Goal: Task Accomplishment & Management: Use online tool/utility

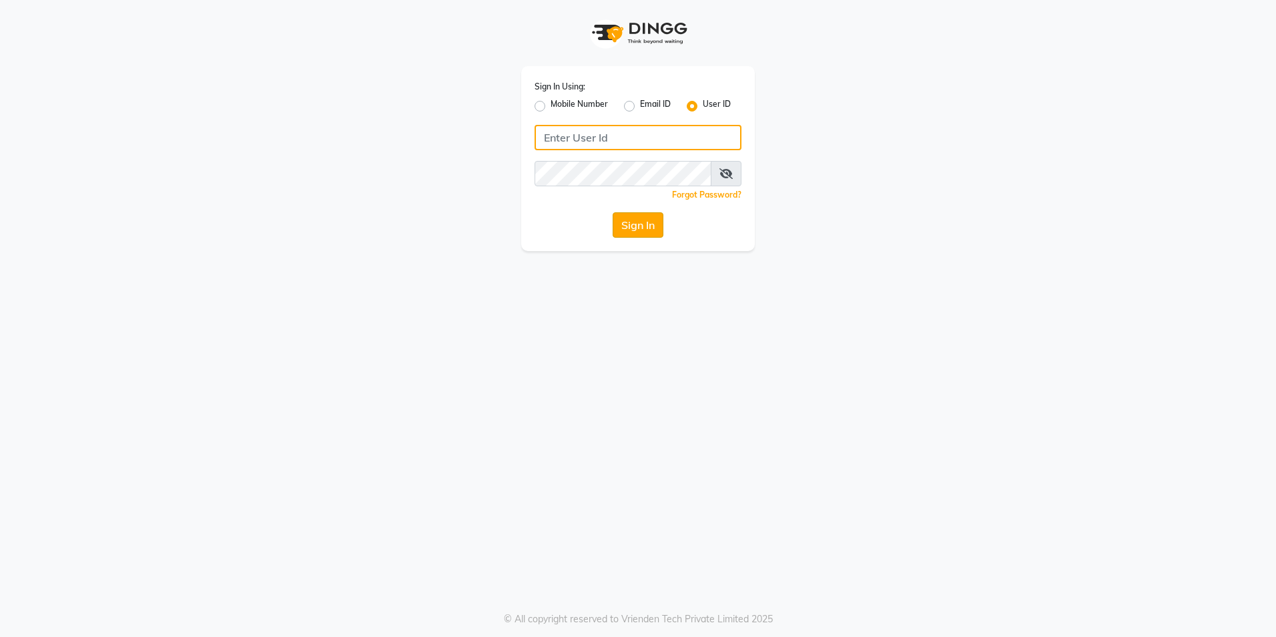
type input "blossom123"
click at [645, 233] on button "Sign In" at bounding box center [638, 224] width 51 height 25
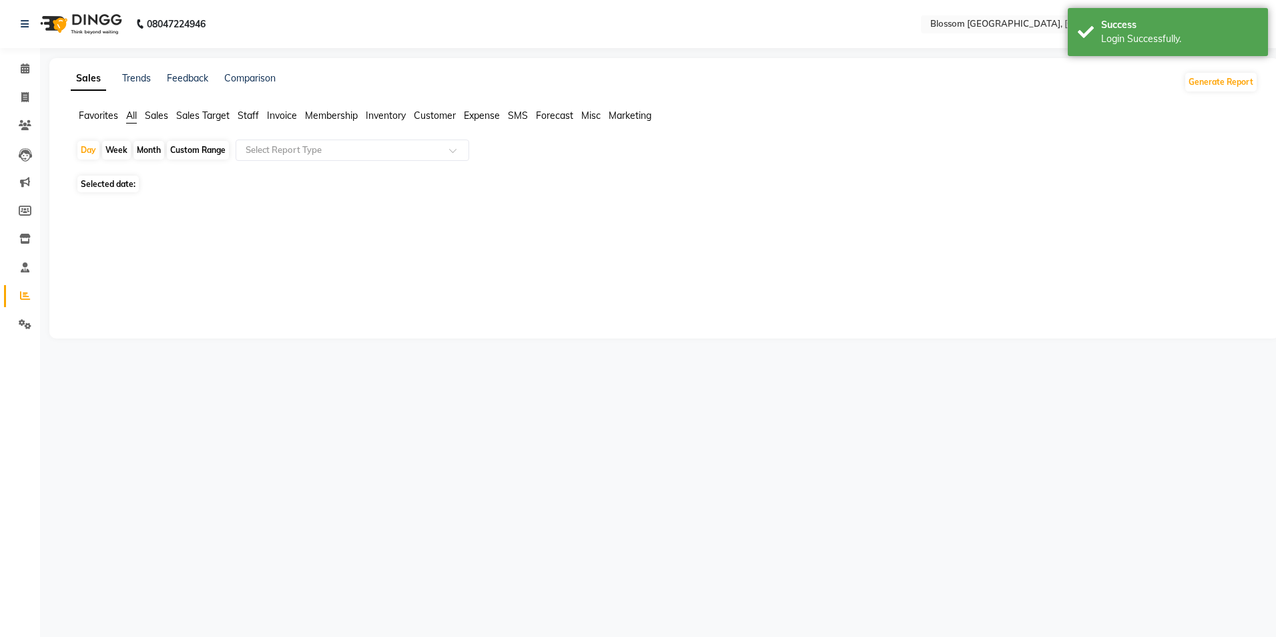
select select "en"
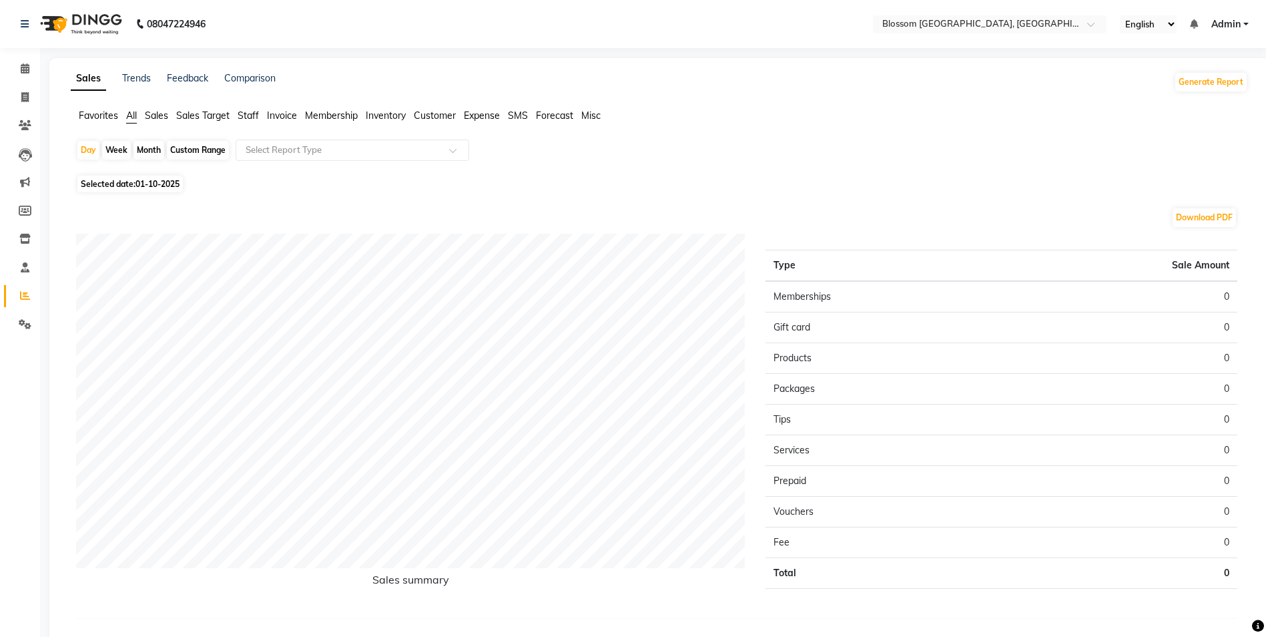
click at [279, 121] on span "Invoice" at bounding box center [282, 115] width 30 height 12
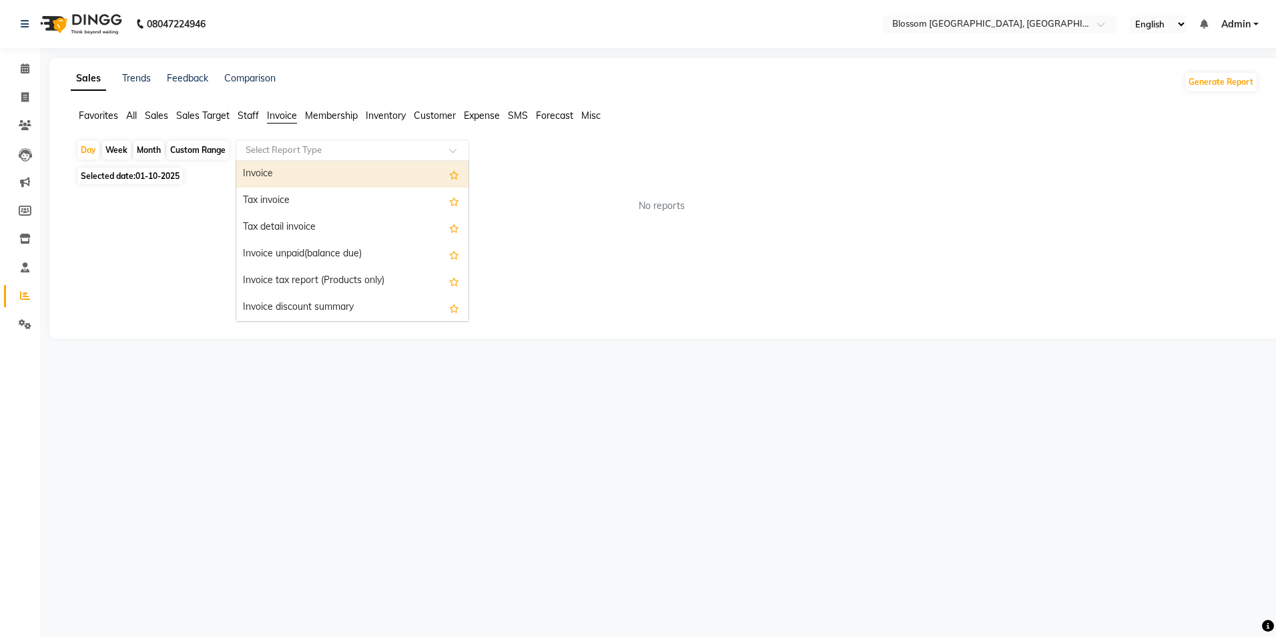
click at [429, 156] on input "text" at bounding box center [339, 149] width 192 height 13
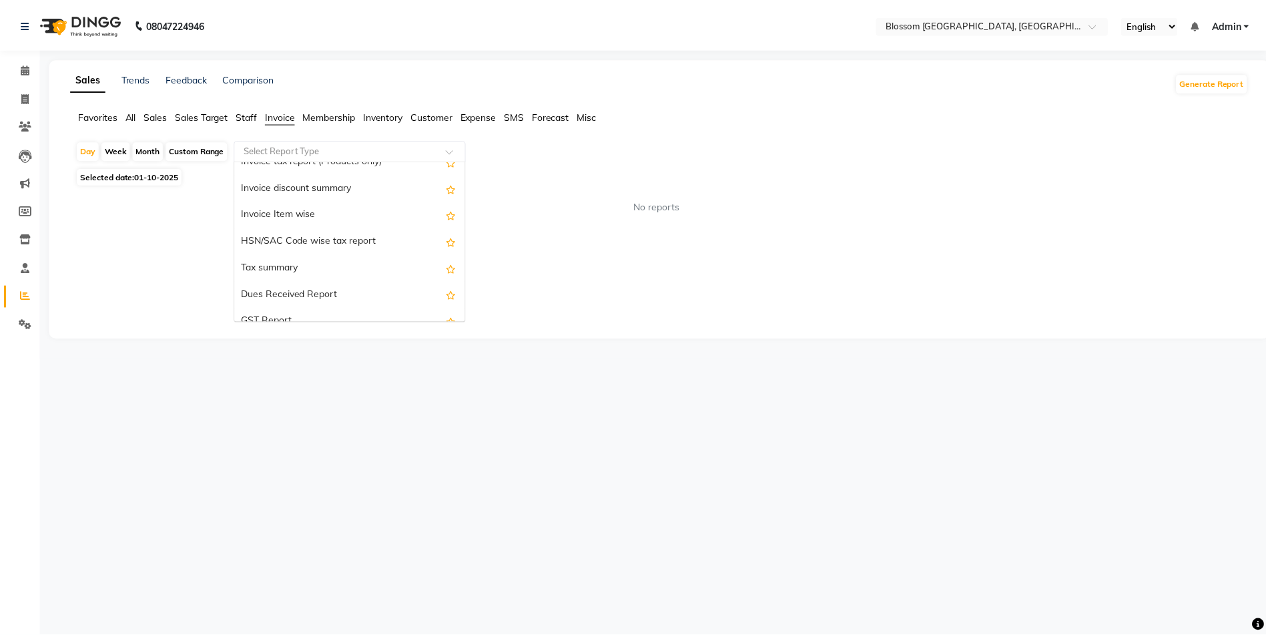
scroll to position [133, 0]
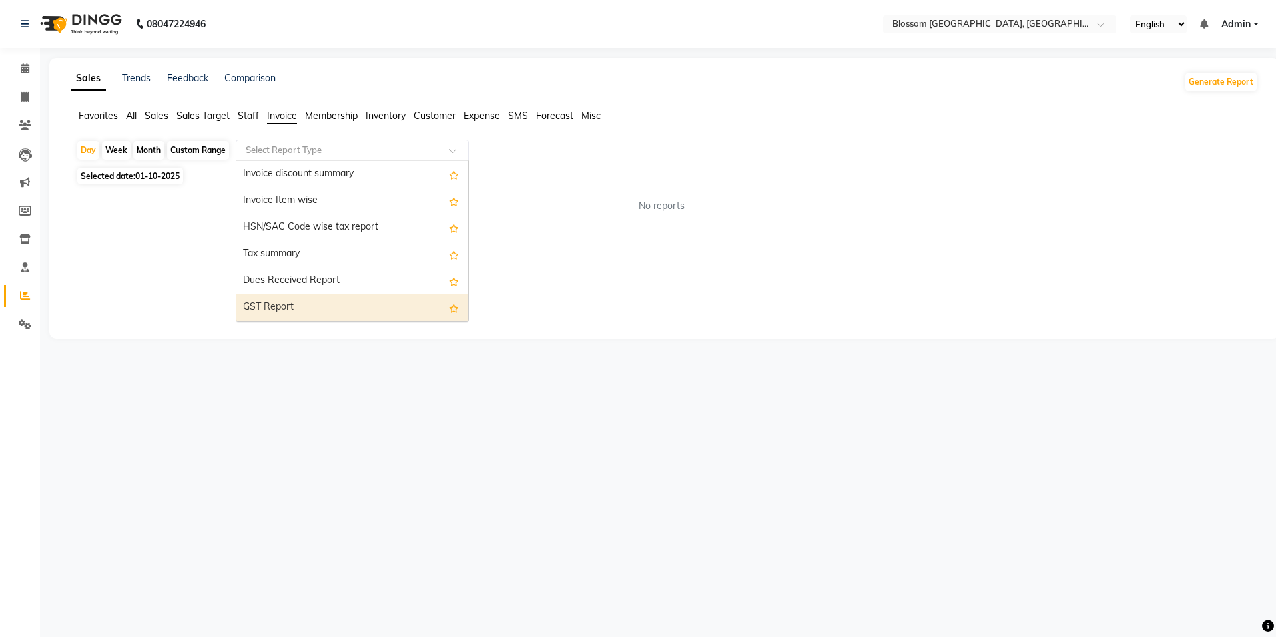
click at [355, 300] on div "GST Report" at bounding box center [352, 307] width 232 height 27
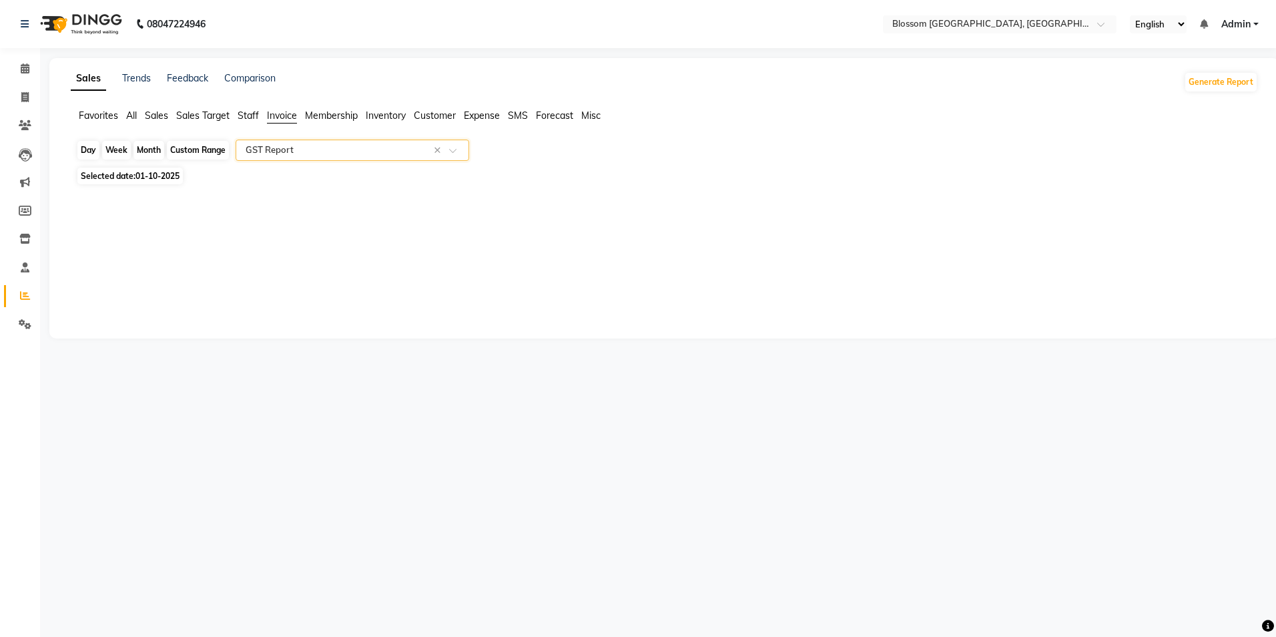
click at [91, 150] on div "Day" at bounding box center [88, 150] width 22 height 19
select select "10"
select select "2025"
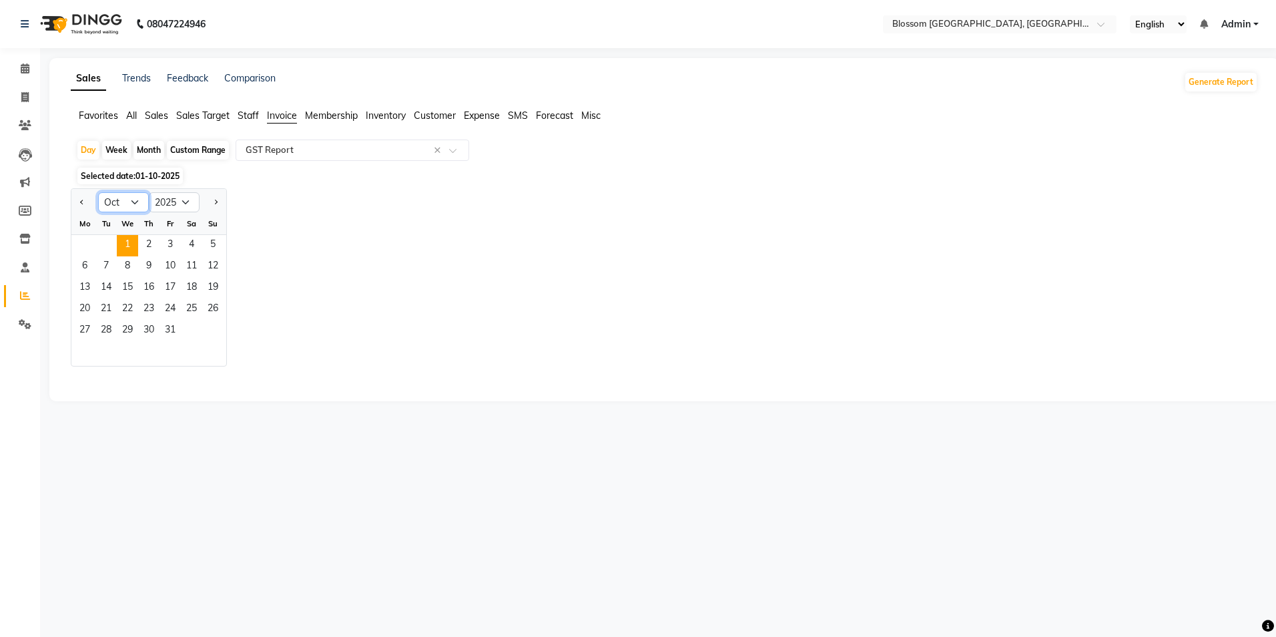
click at [141, 208] on select "Jan Feb Mar Apr May Jun [DATE] Aug Sep Oct Nov Dec" at bounding box center [123, 202] width 51 height 20
select select "6"
click at [98, 192] on select "Jan Feb Mar Apr May Jun [DATE] Aug Sep Oct Nov Dec" at bounding box center [123, 202] width 51 height 20
click at [147, 334] on span "26" at bounding box center [148, 330] width 21 height 21
select select "full_report"
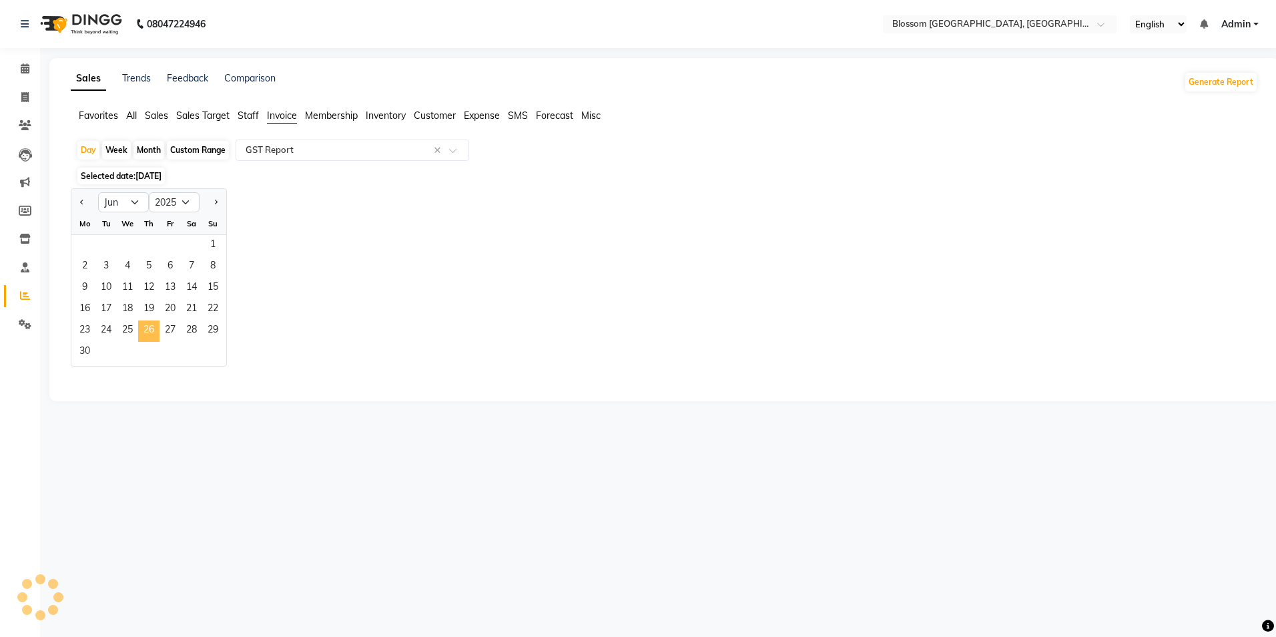
select select "csv"
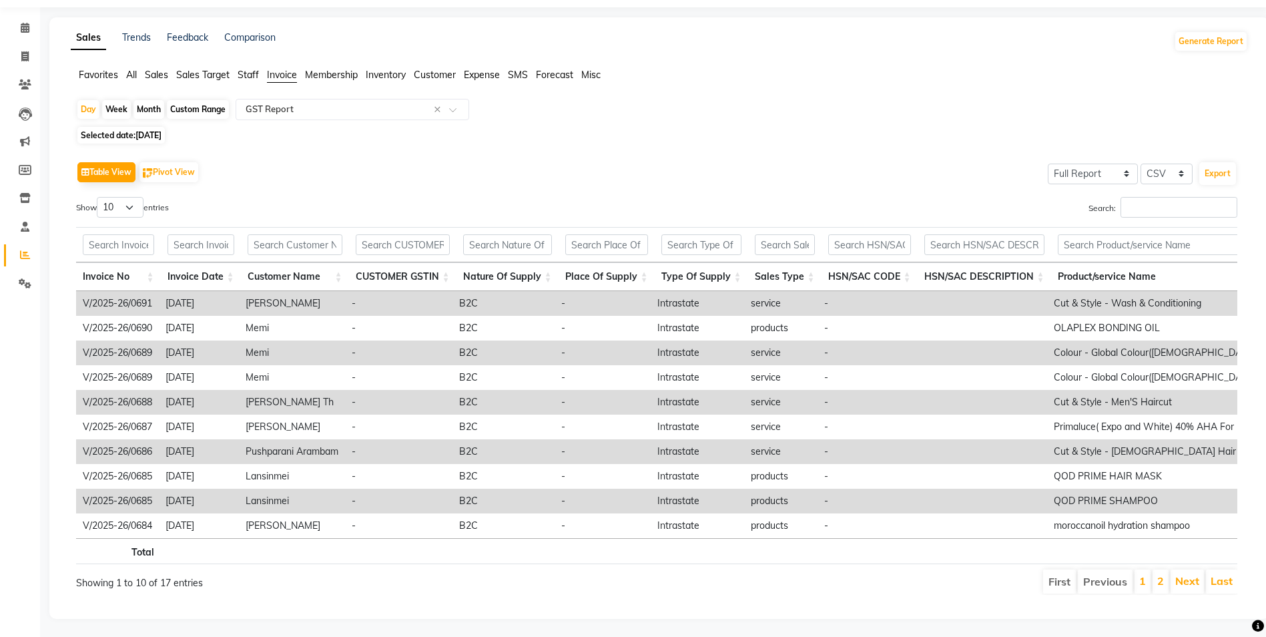
scroll to position [63, 0]
click at [1223, 160] on button "Export" at bounding box center [1217, 171] width 37 height 23
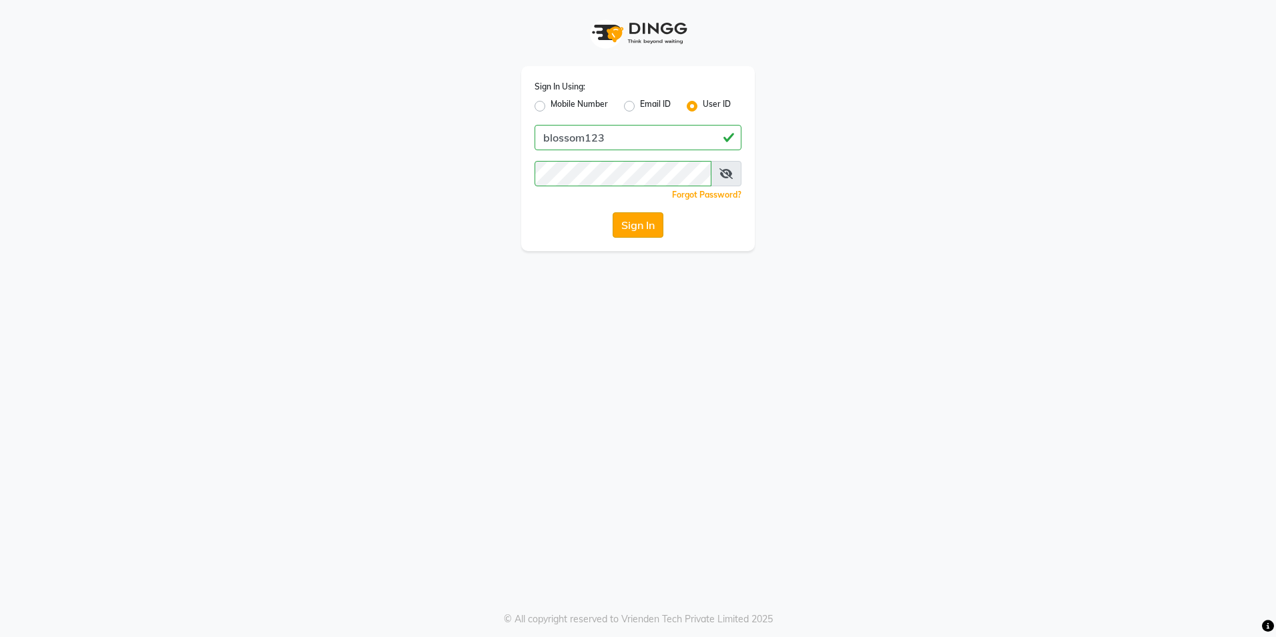
click at [639, 222] on button "Sign In" at bounding box center [638, 224] width 51 height 25
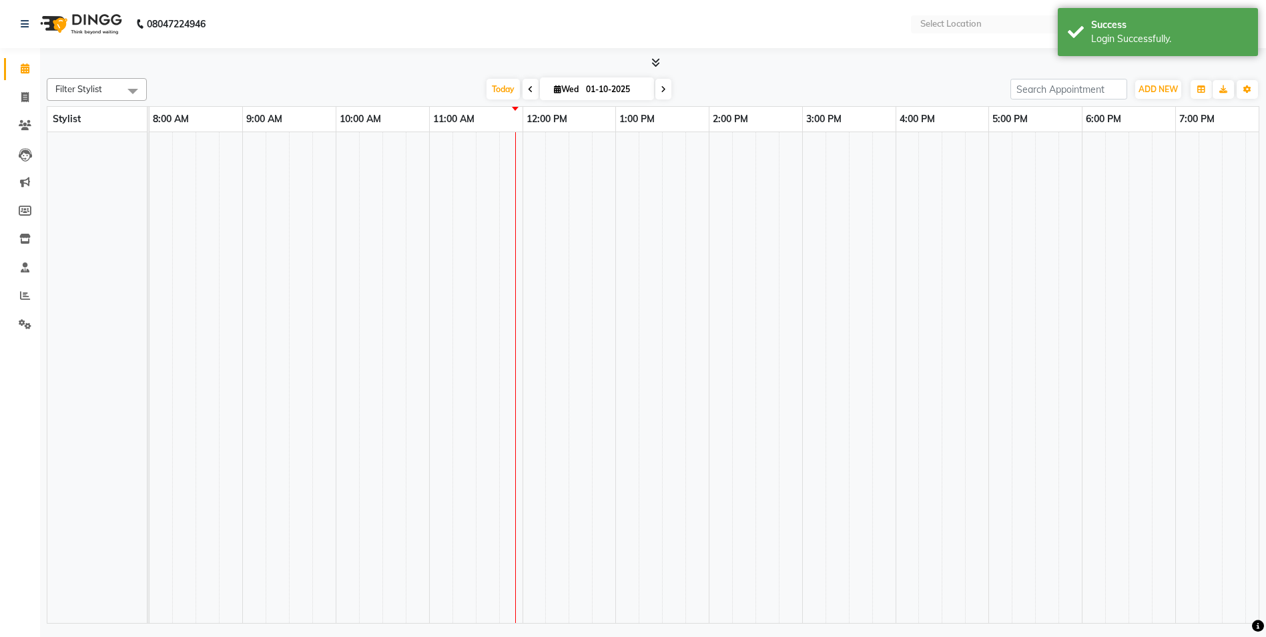
select select "en"
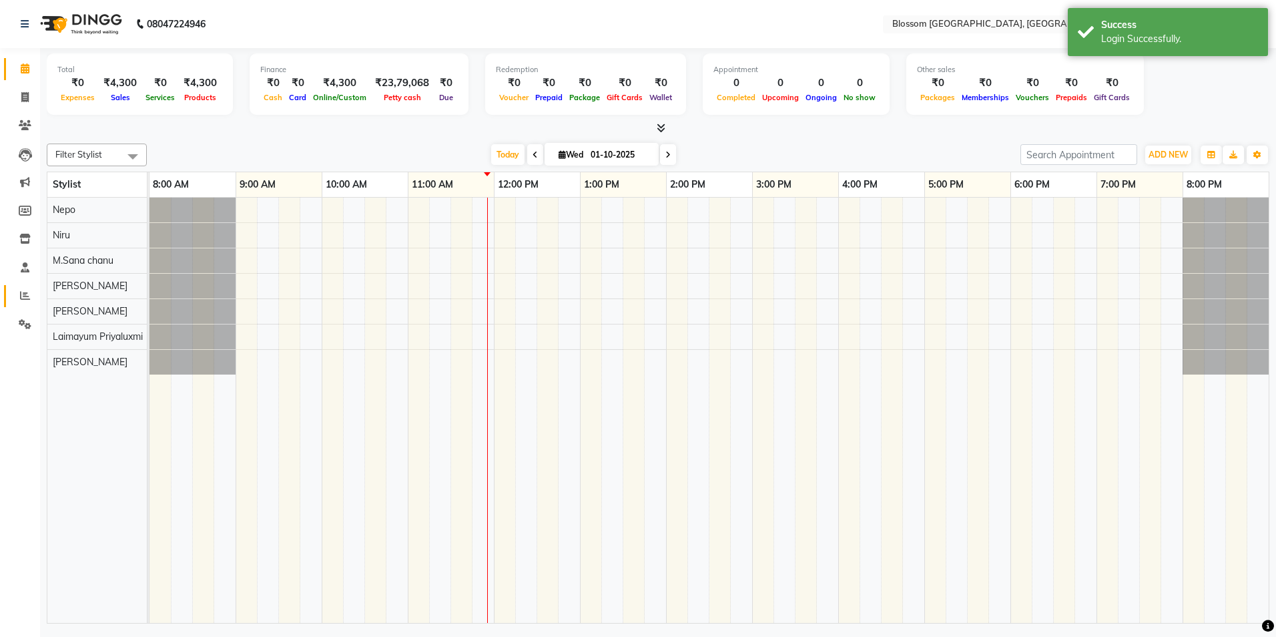
click at [28, 291] on icon at bounding box center [25, 295] width 10 height 10
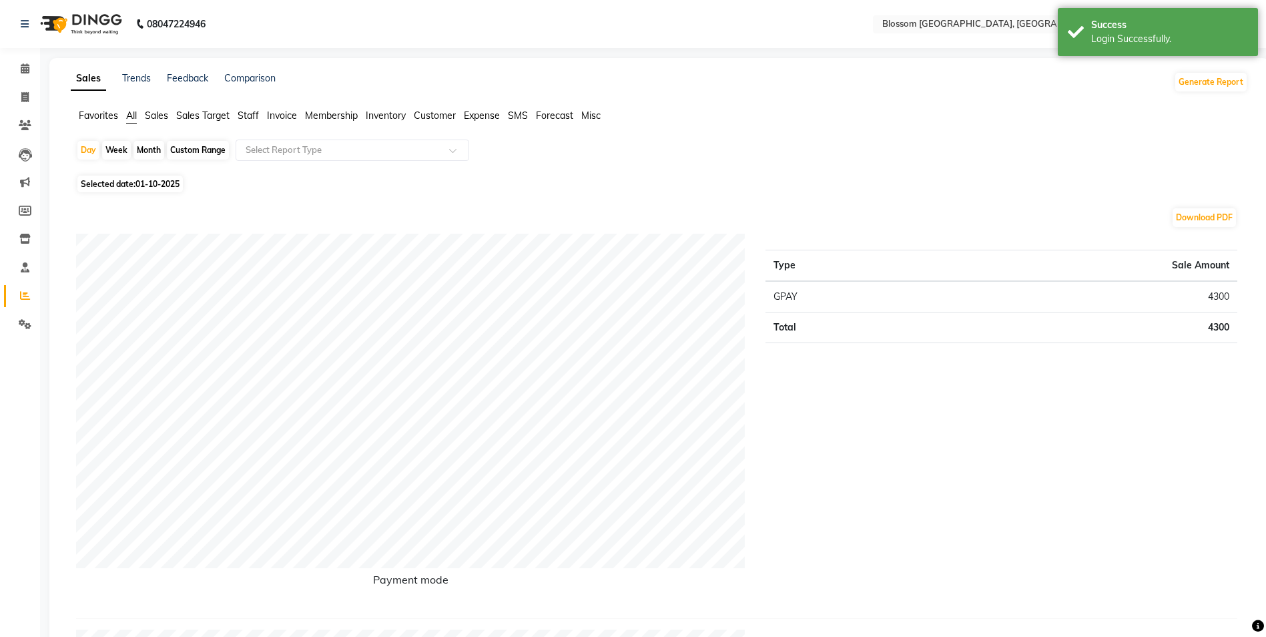
click at [281, 118] on span "Invoice" at bounding box center [282, 115] width 30 height 12
click at [441, 146] on div at bounding box center [352, 149] width 232 height 13
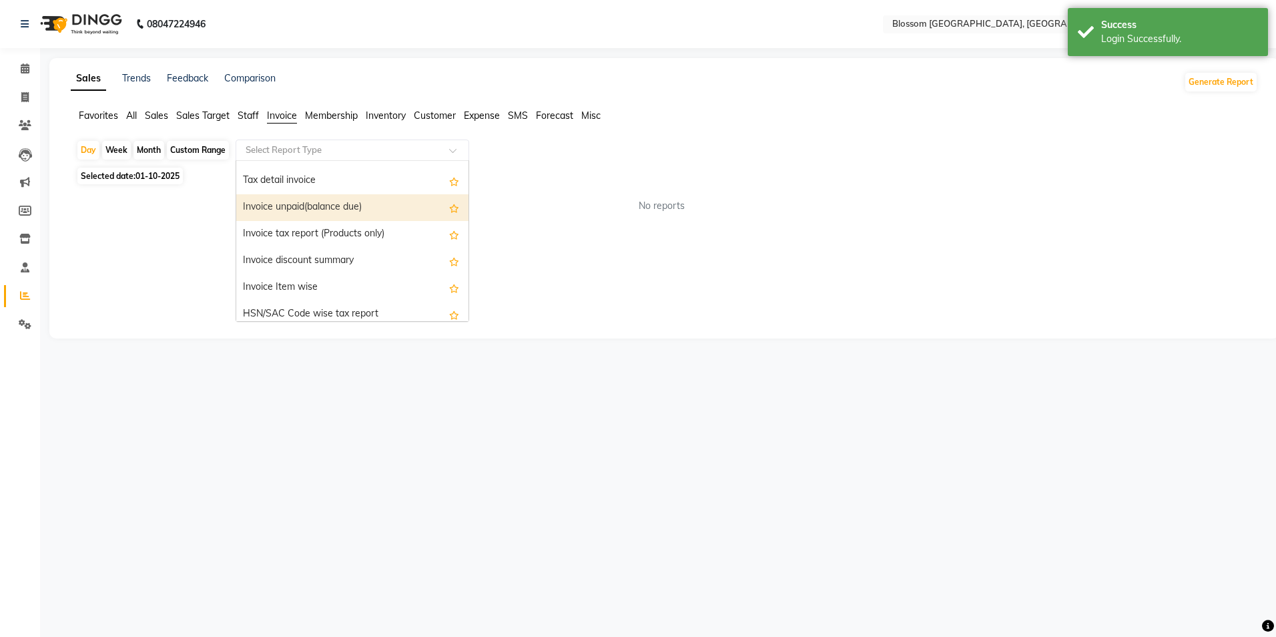
scroll to position [133, 0]
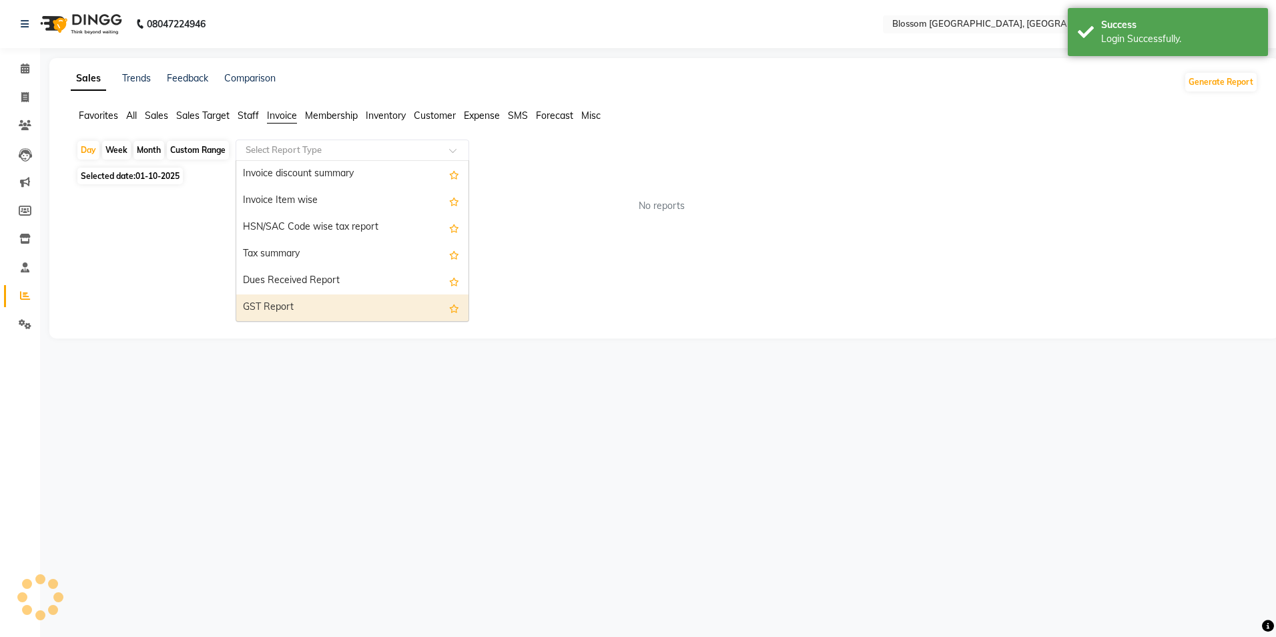
click at [294, 301] on div "GST Report" at bounding box center [352, 307] width 232 height 27
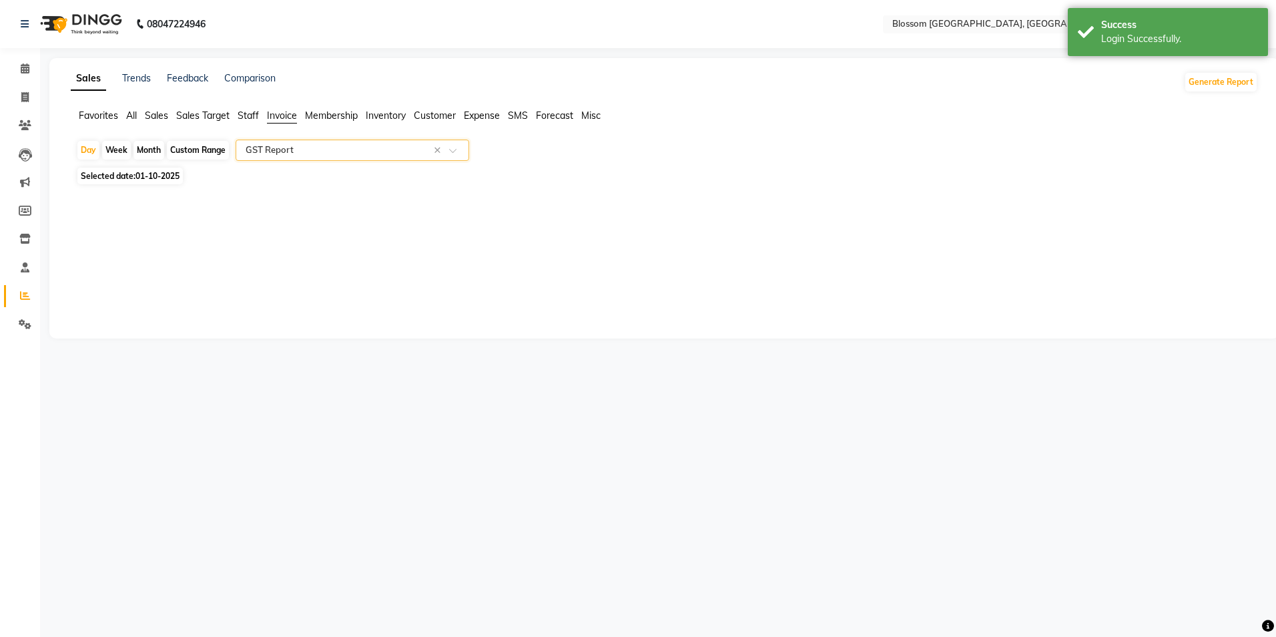
select select "full_report"
select select "csv"
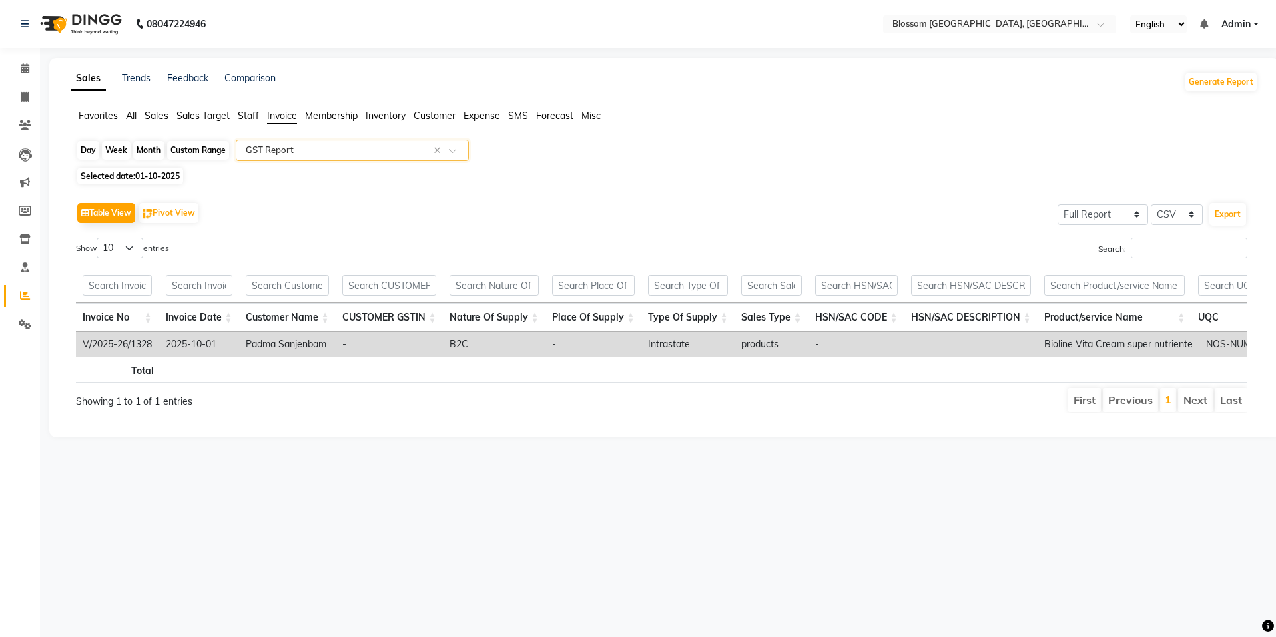
click at [90, 152] on div "Day" at bounding box center [88, 150] width 22 height 19
select select "10"
select select "2025"
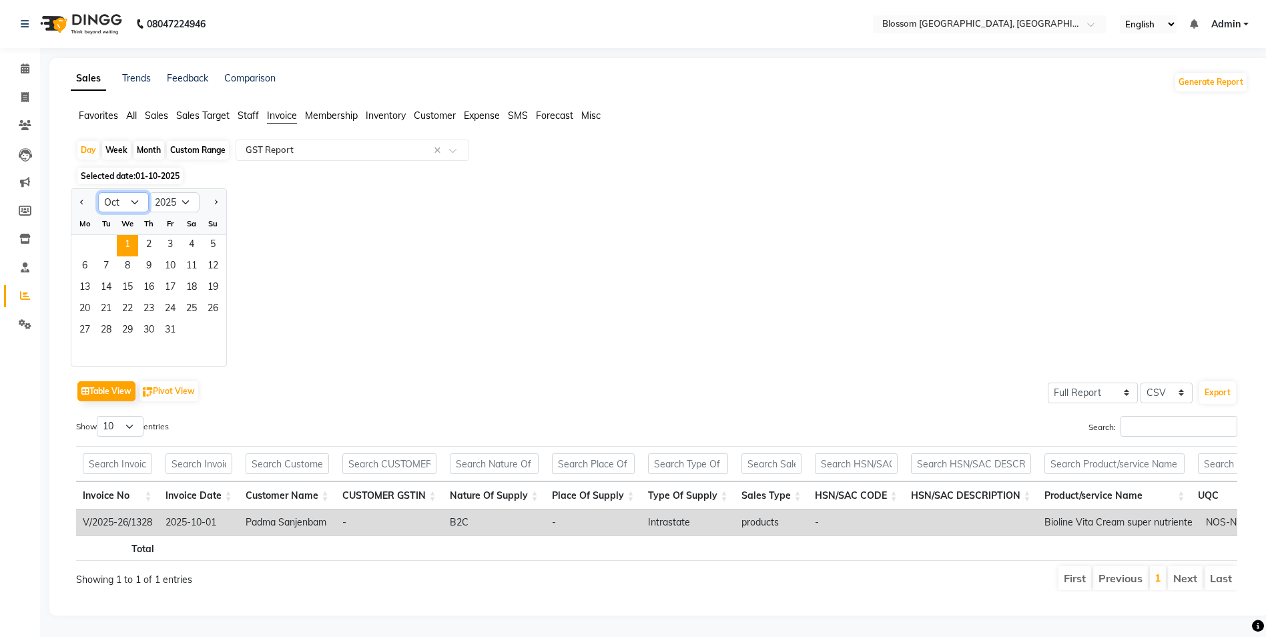
click at [135, 207] on select "Jan Feb Mar Apr May Jun [DATE] Aug Sep Oct Nov Dec" at bounding box center [123, 202] width 51 height 20
select select "6"
click at [98, 192] on select "Jan Feb Mar Apr May Jun [DATE] Aug Sep Oct Nov Dec" at bounding box center [123, 202] width 51 height 20
click at [164, 328] on span "27" at bounding box center [170, 330] width 21 height 21
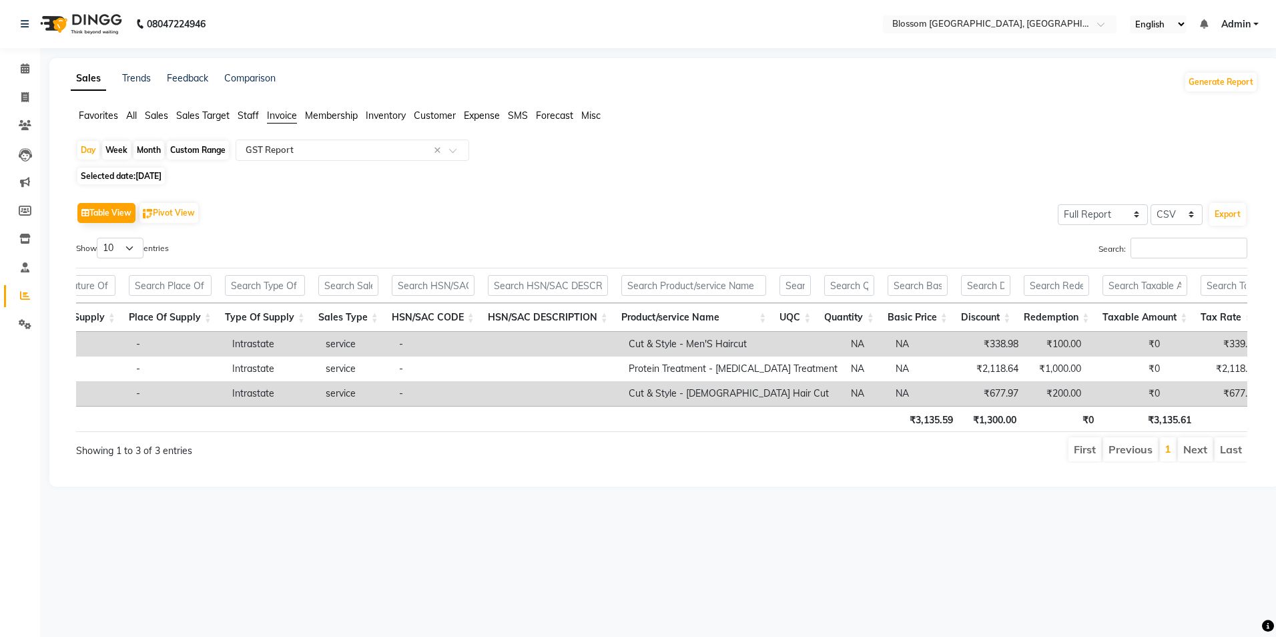
scroll to position [0, 0]
click at [1230, 216] on button "Export" at bounding box center [1227, 214] width 37 height 23
click at [88, 151] on div "Day" at bounding box center [88, 150] width 22 height 19
select select "6"
select select "2025"
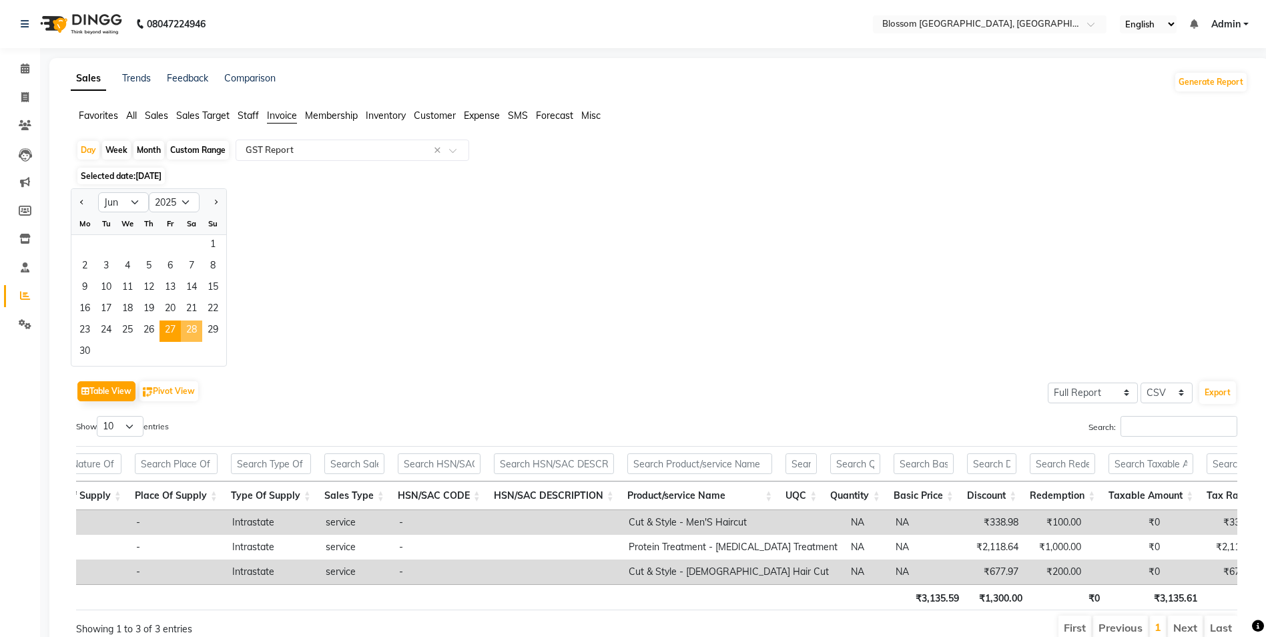
click at [200, 328] on span "28" at bounding box center [191, 330] width 21 height 21
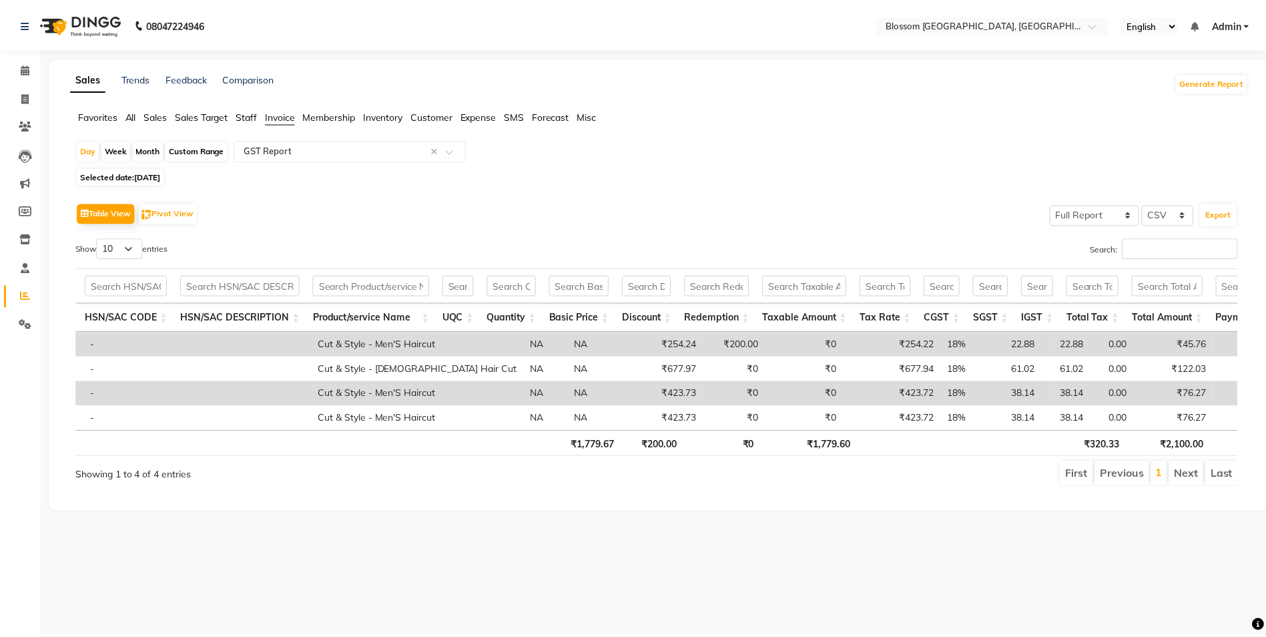
scroll to position [0, 787]
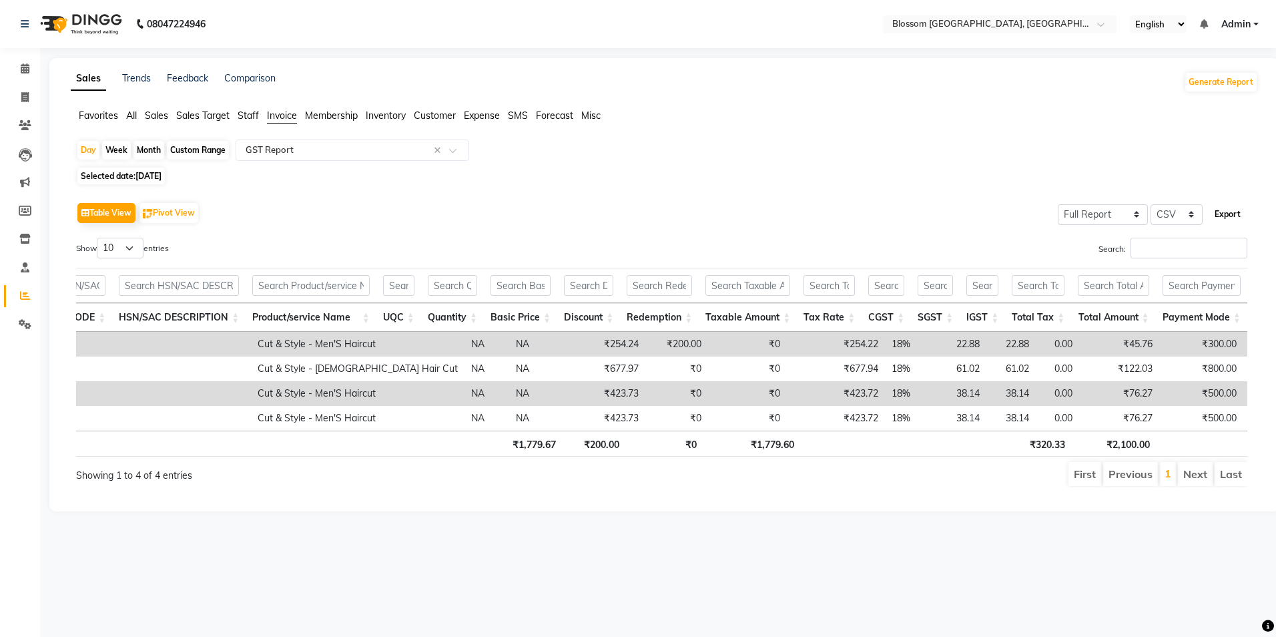
click at [1240, 214] on button "Export" at bounding box center [1227, 214] width 37 height 23
click at [91, 152] on div "Day" at bounding box center [88, 150] width 22 height 19
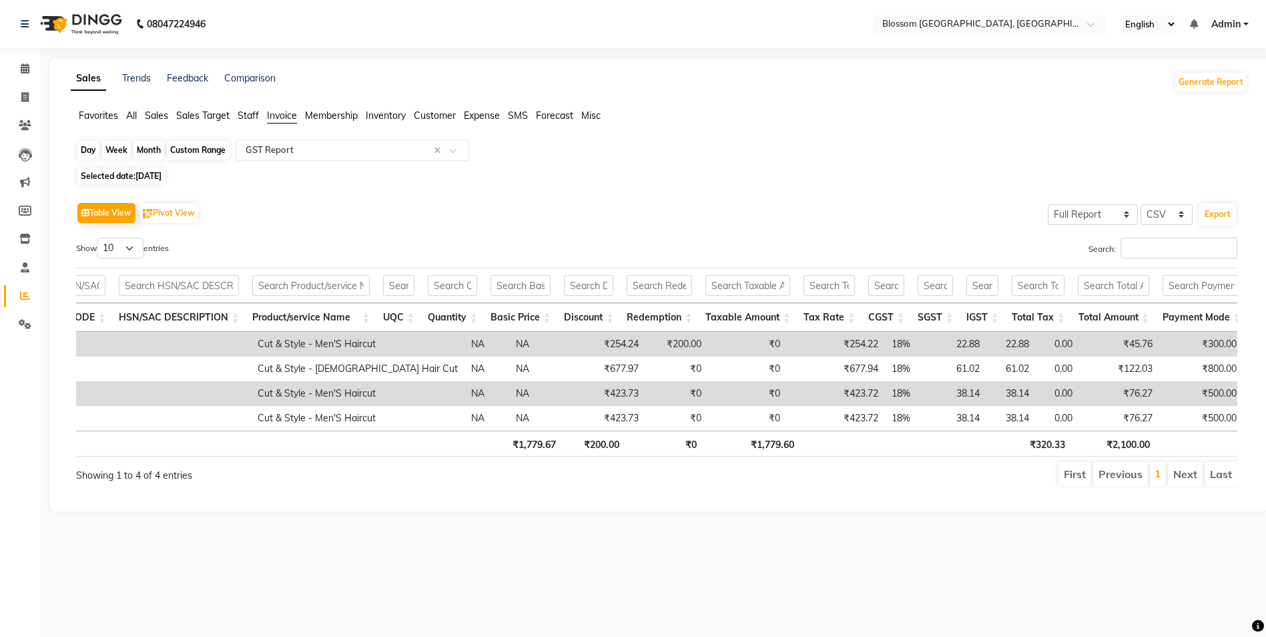
select select "6"
select select "2025"
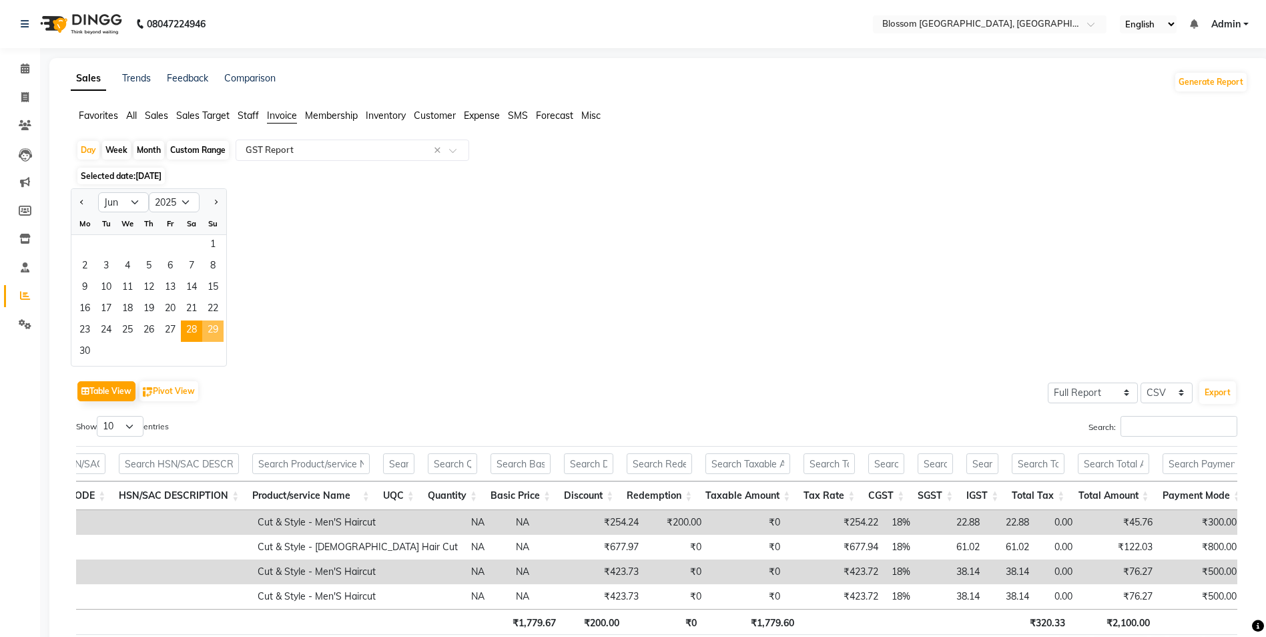
click at [215, 328] on span "29" at bounding box center [212, 330] width 21 height 21
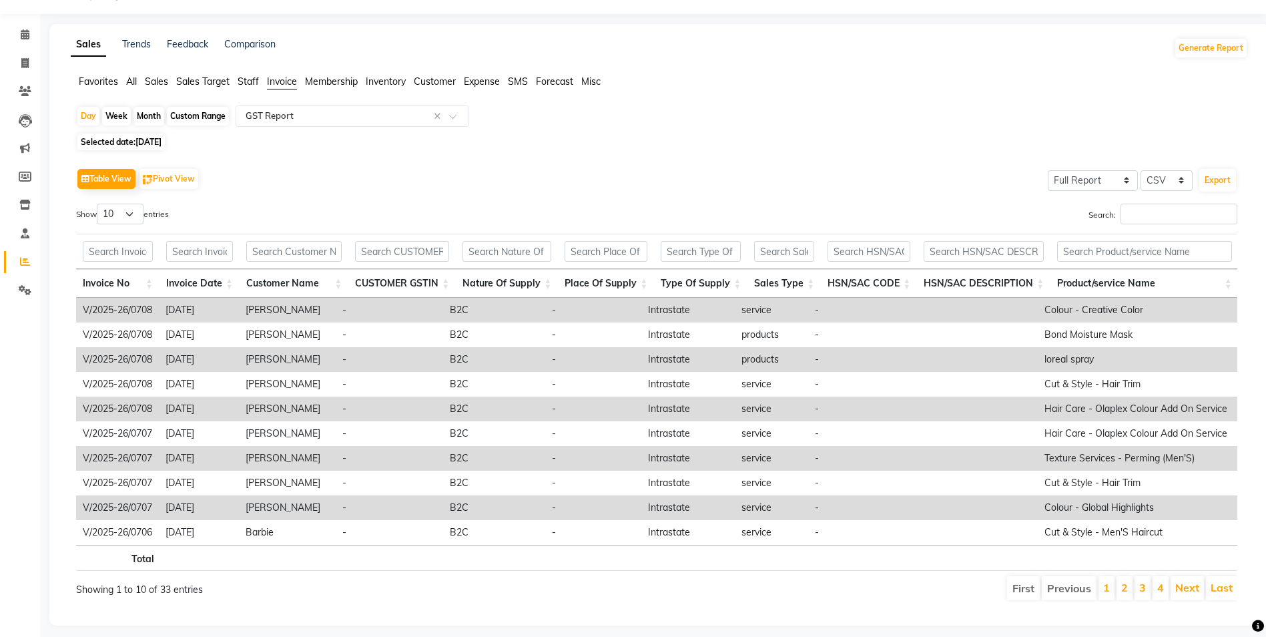
scroll to position [63, 0]
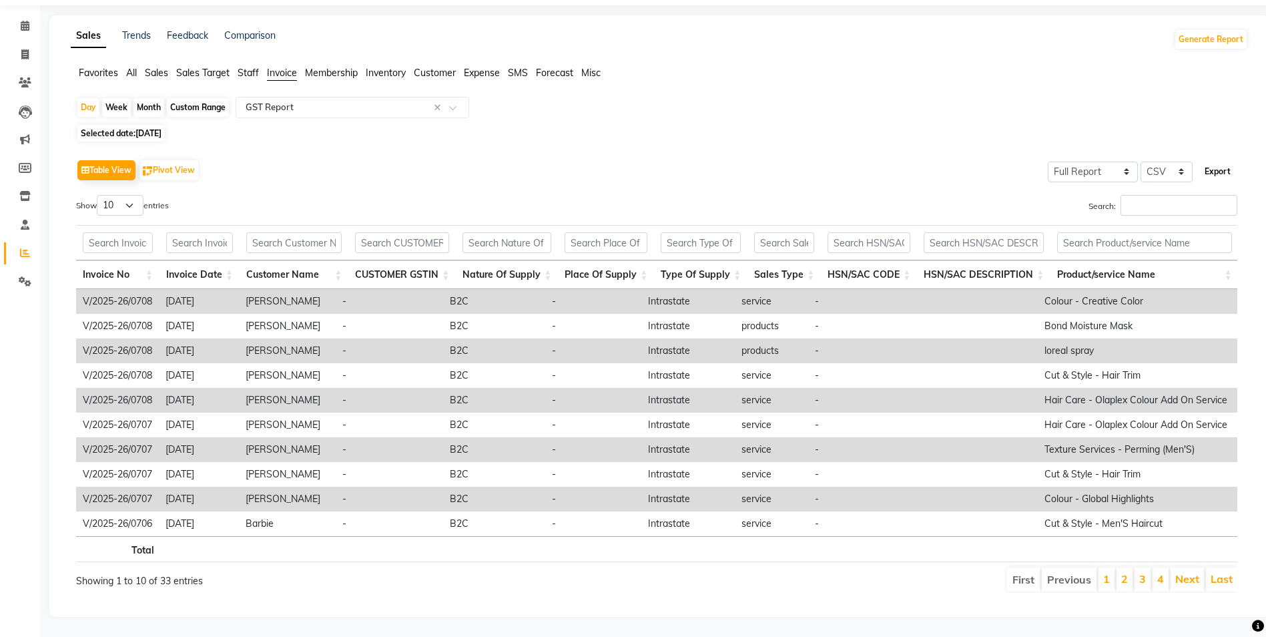
click at [1219, 160] on button "Export" at bounding box center [1217, 171] width 37 height 23
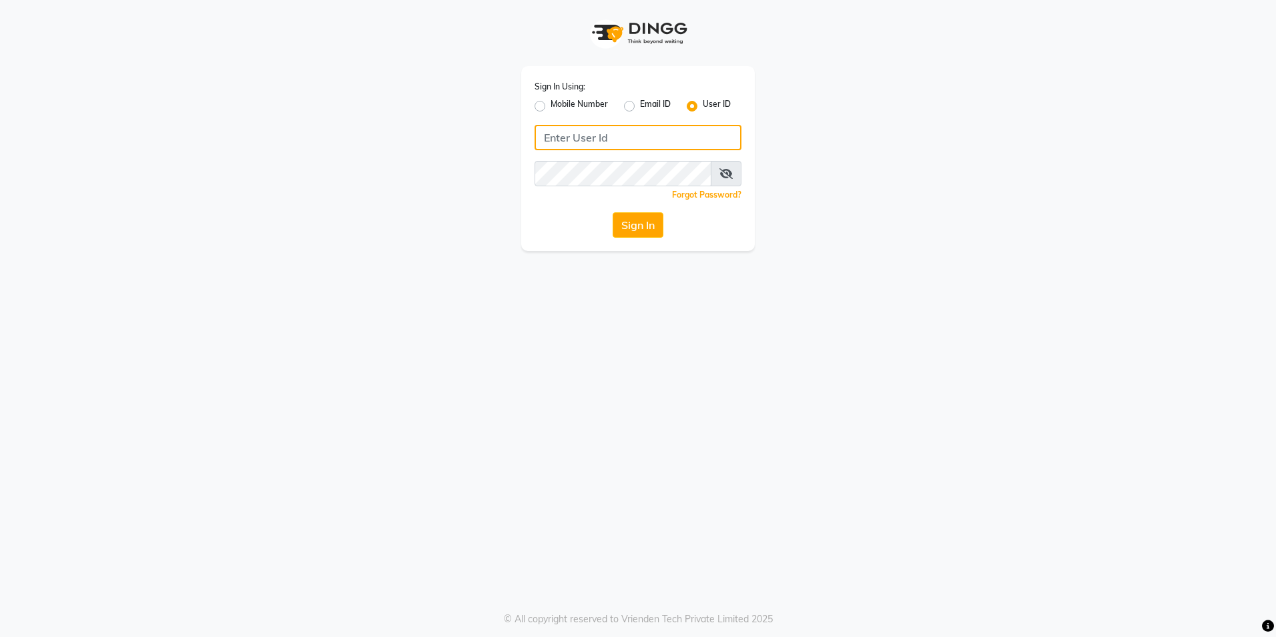
type input "blossom123"
click at [627, 225] on button "Sign In" at bounding box center [638, 224] width 51 height 25
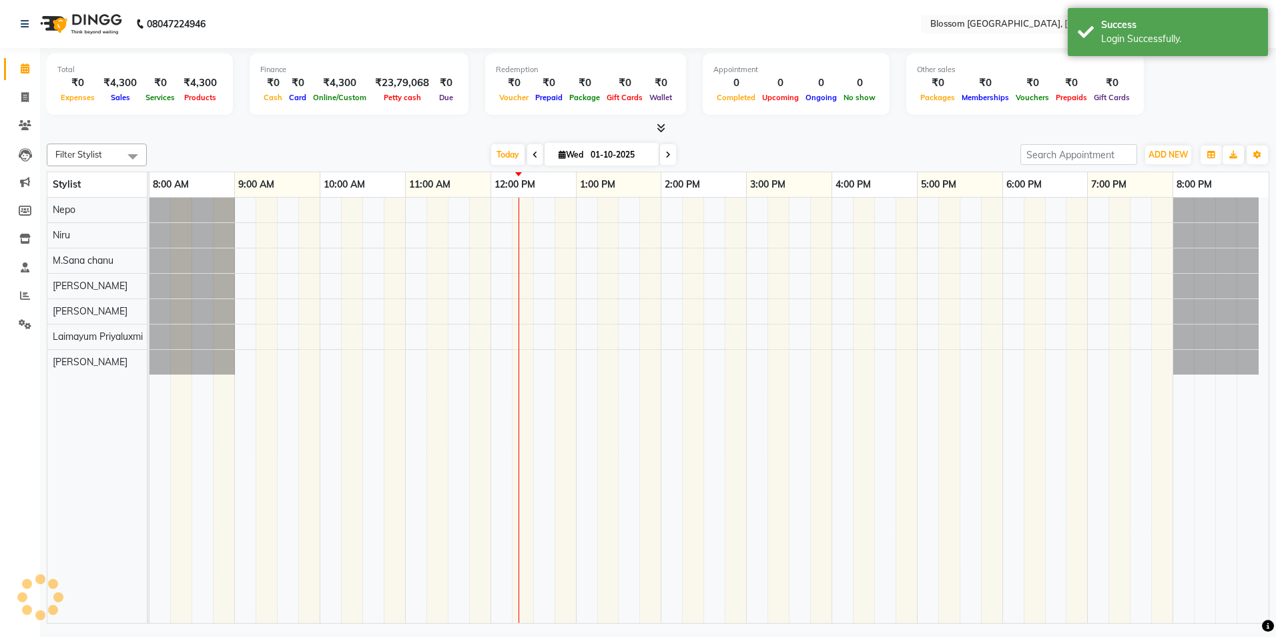
select select "en"
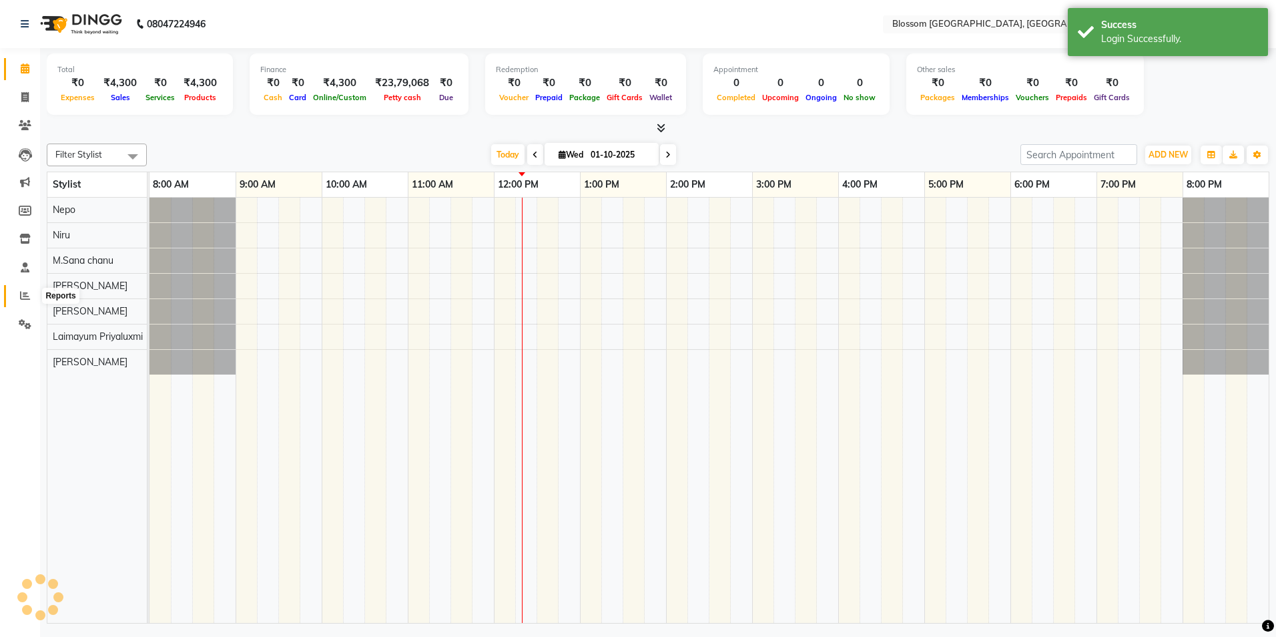
click at [24, 294] on icon at bounding box center [25, 295] width 10 height 10
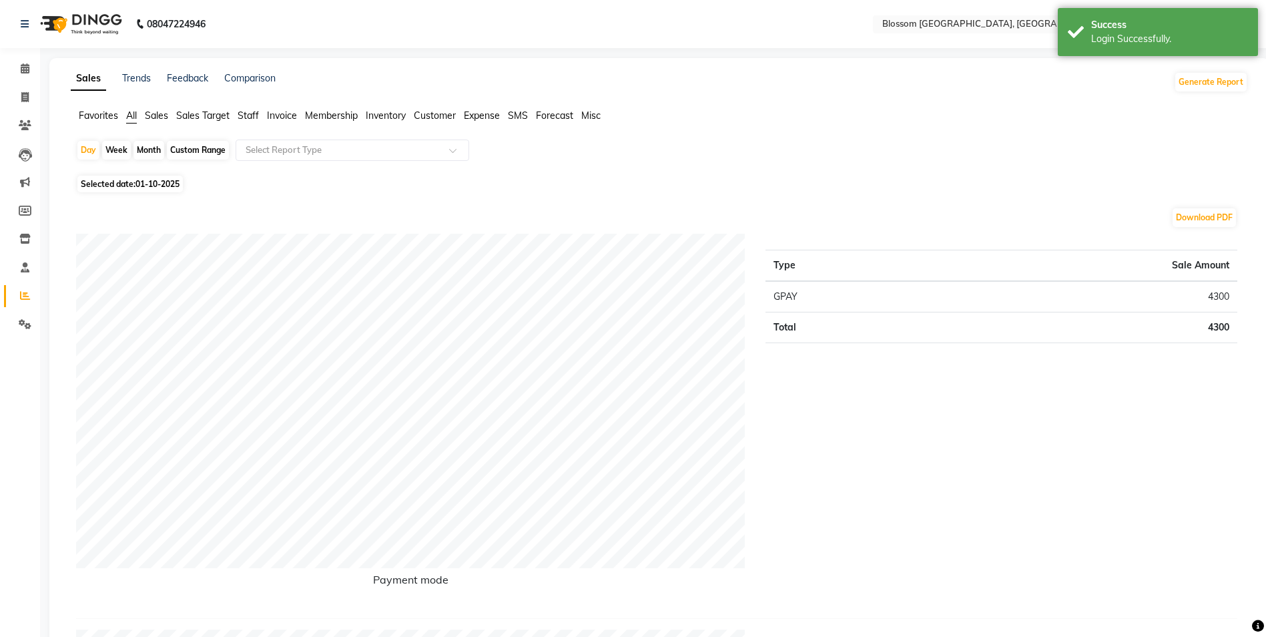
click at [293, 119] on span "Invoice" at bounding box center [282, 115] width 30 height 12
click at [462, 154] on span at bounding box center [457, 153] width 17 height 13
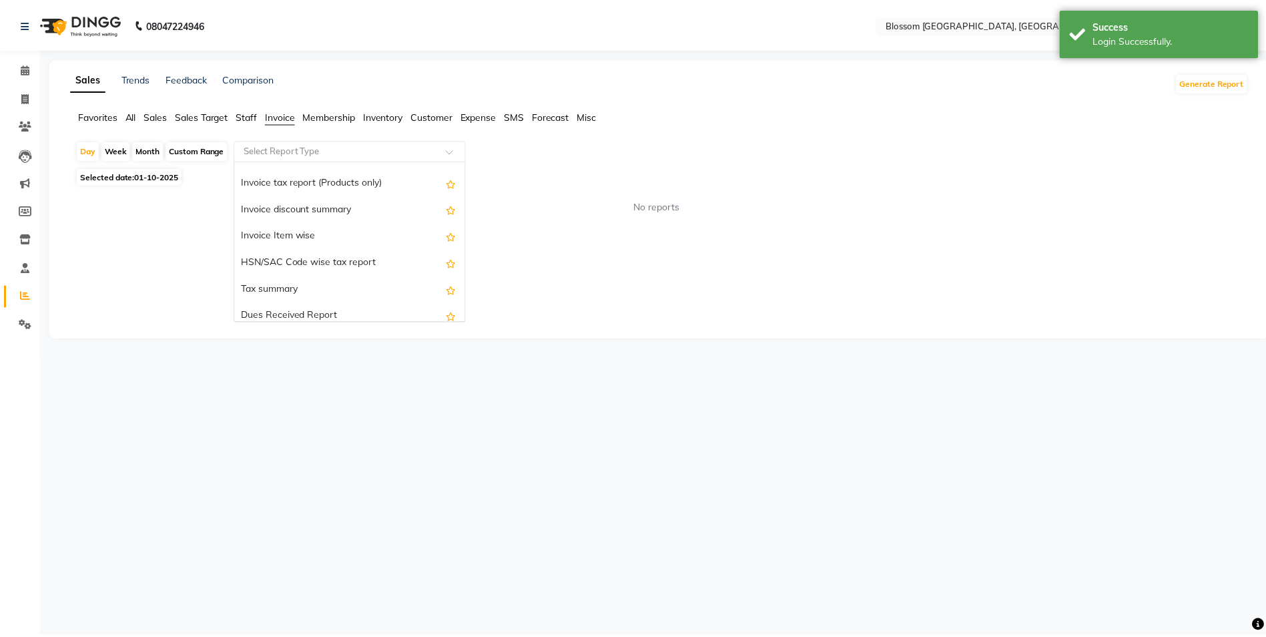
scroll to position [200, 0]
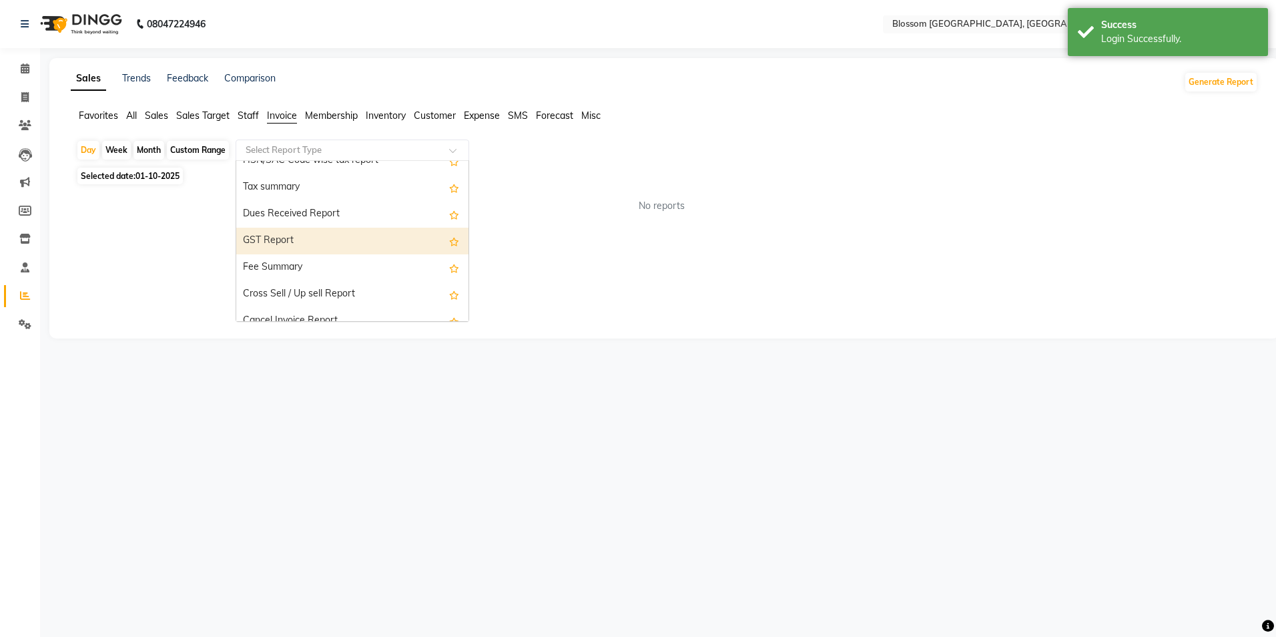
click at [328, 240] on div "GST Report" at bounding box center [352, 241] width 232 height 27
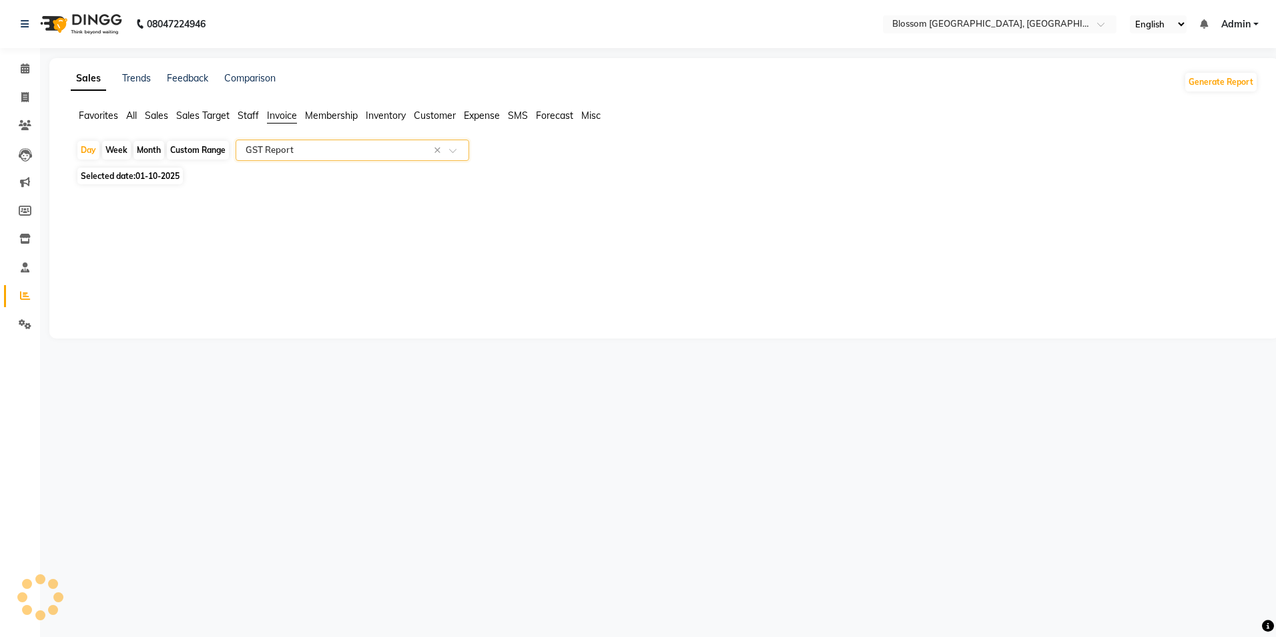
select select "full_report"
select select "csv"
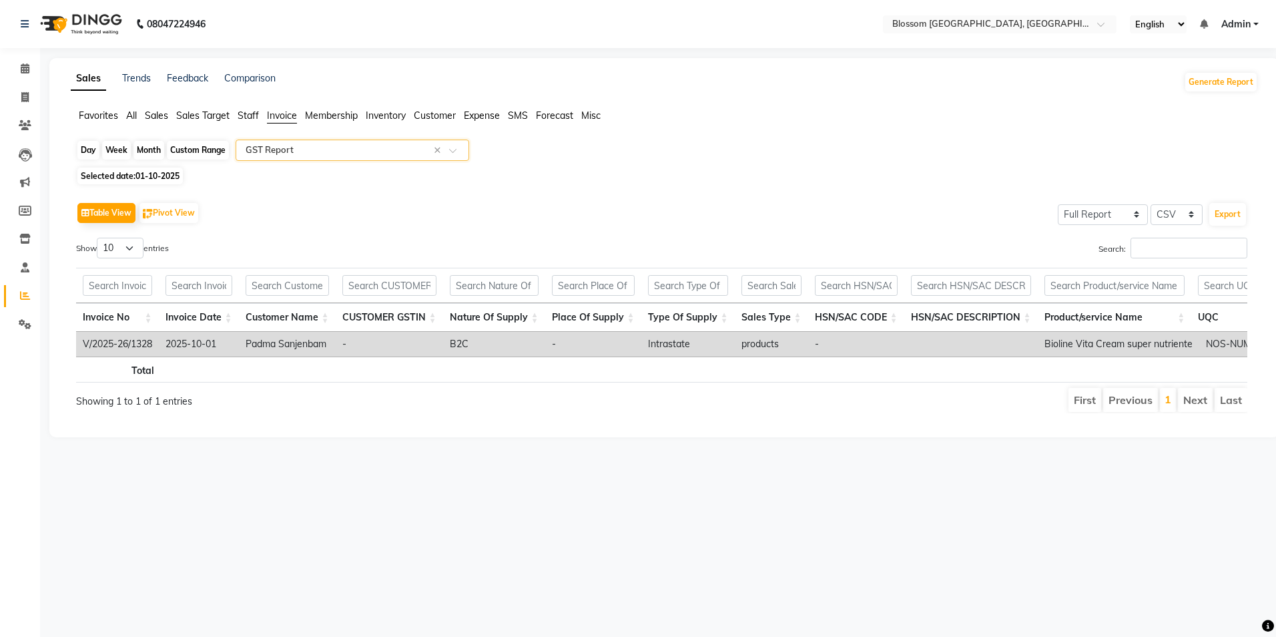
click at [87, 150] on div "Day" at bounding box center [88, 150] width 22 height 19
select select "10"
select select "2025"
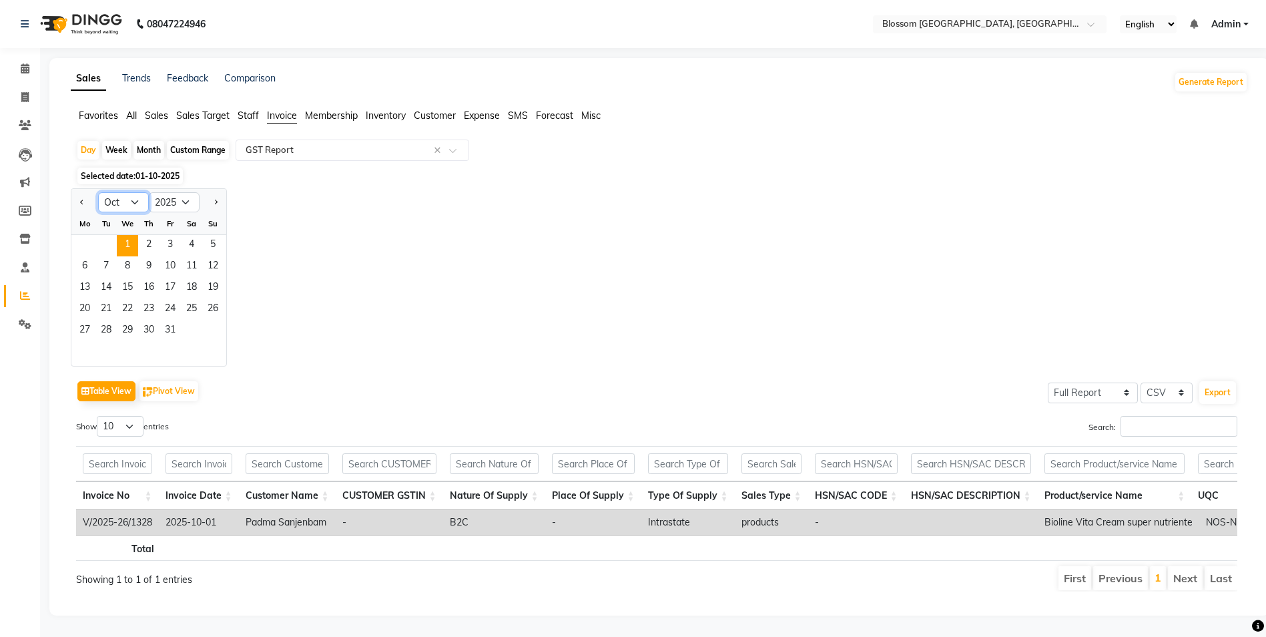
click at [144, 204] on select "Jan Feb Mar Apr May Jun [DATE] Aug Sep Oct Nov Dec" at bounding box center [123, 202] width 51 height 20
select select "6"
click at [98, 192] on select "Jan Feb Mar Apr May Jun [DATE] Aug Sep Oct Nov Dec" at bounding box center [123, 202] width 51 height 20
click at [215, 327] on span "29" at bounding box center [212, 330] width 21 height 21
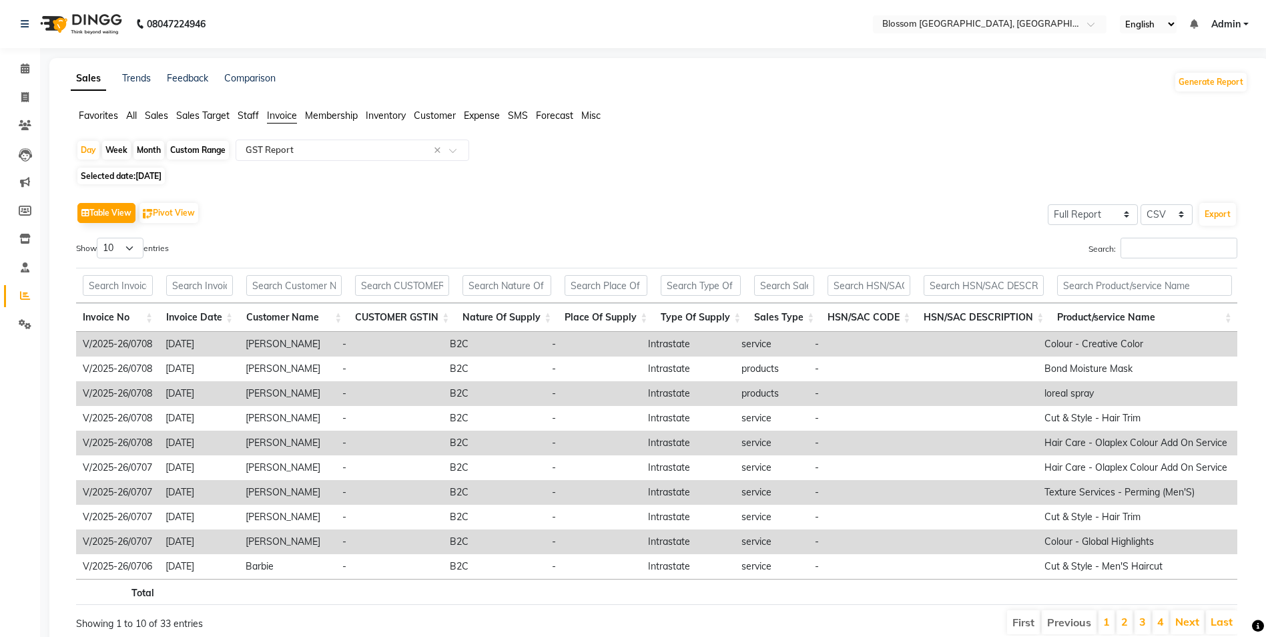
scroll to position [63, 0]
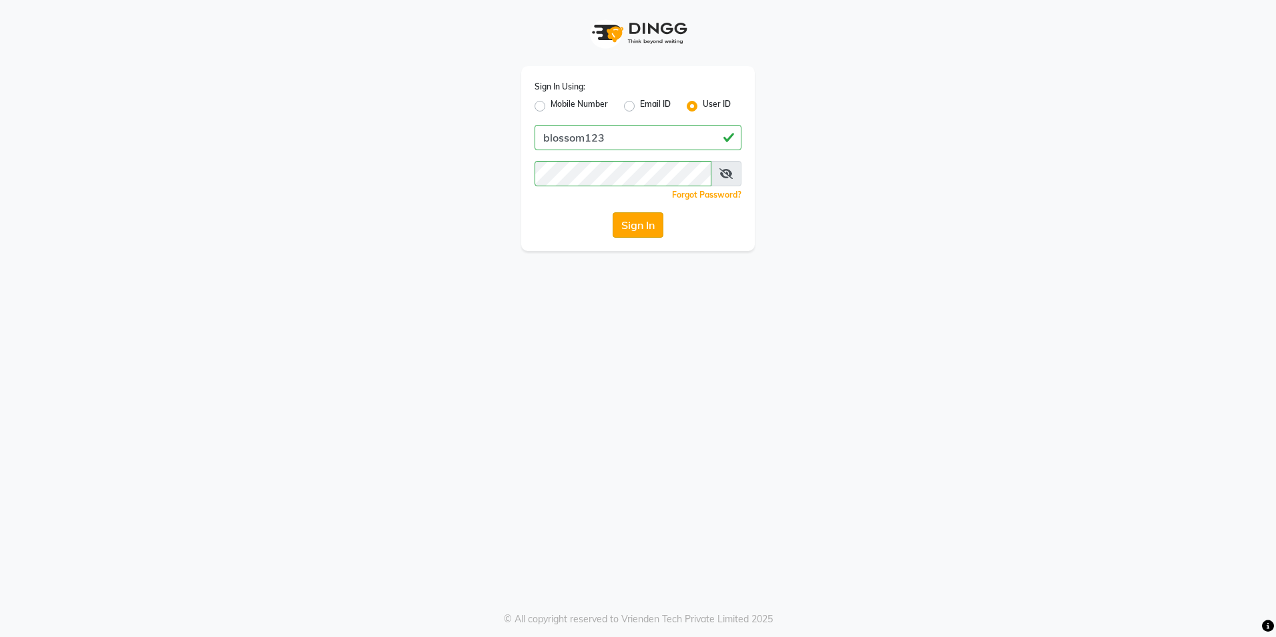
click at [637, 227] on button "Sign In" at bounding box center [638, 224] width 51 height 25
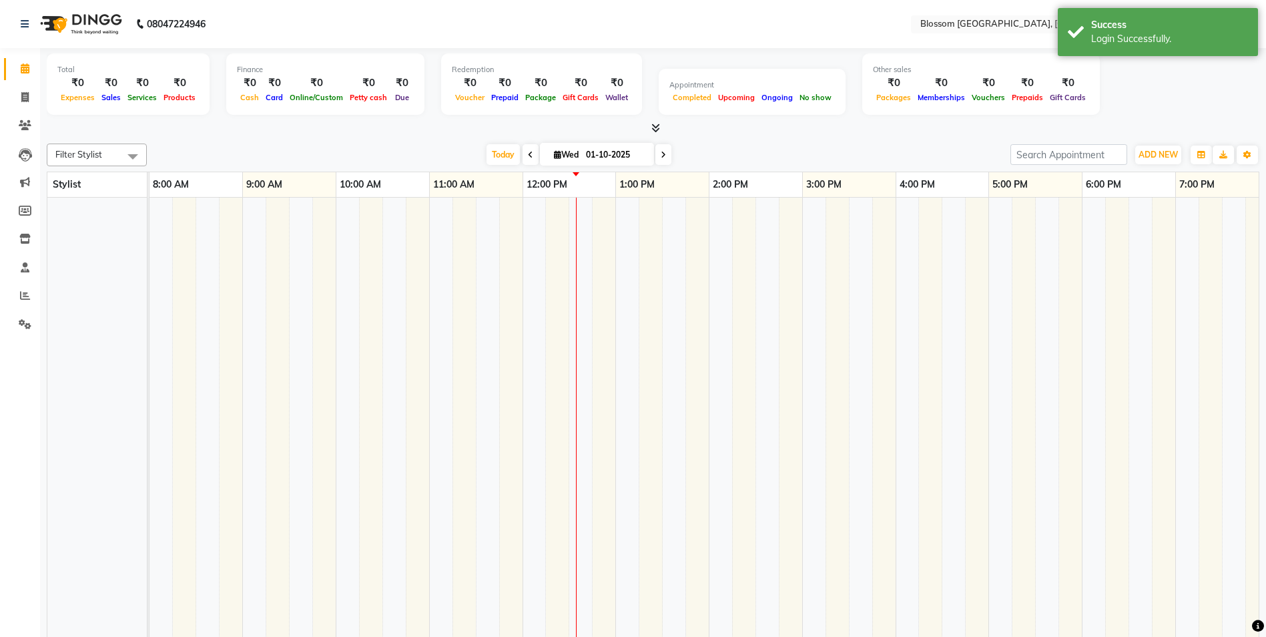
select select "en"
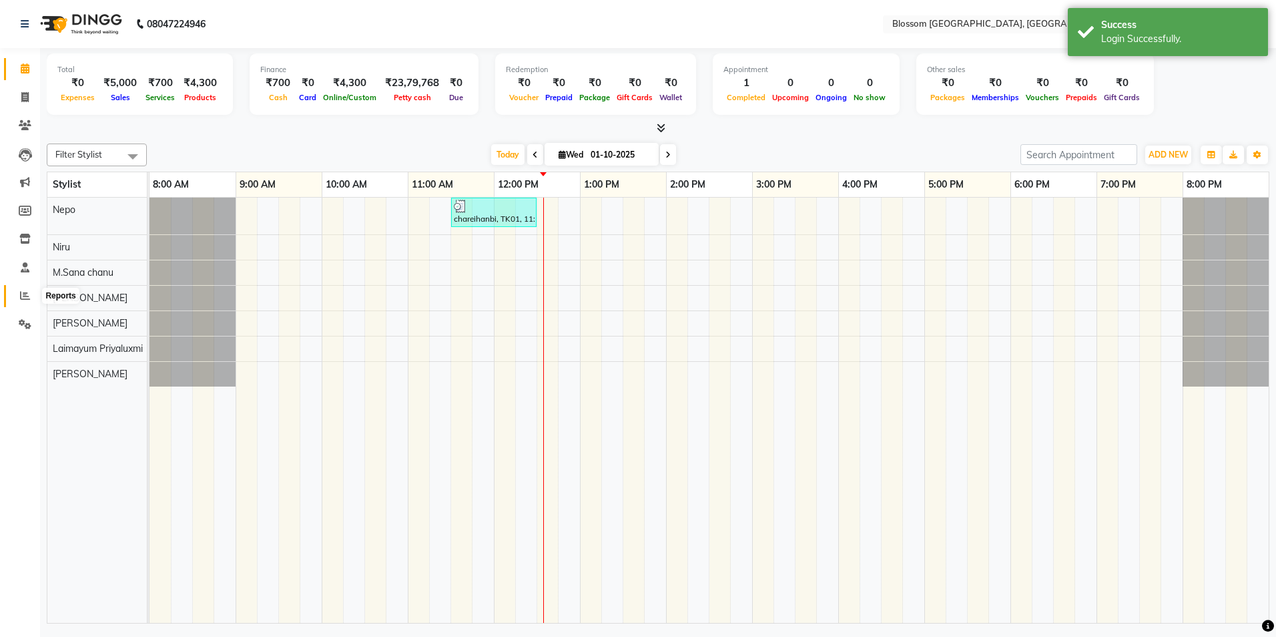
click at [31, 301] on span at bounding box center [24, 295] width 23 height 15
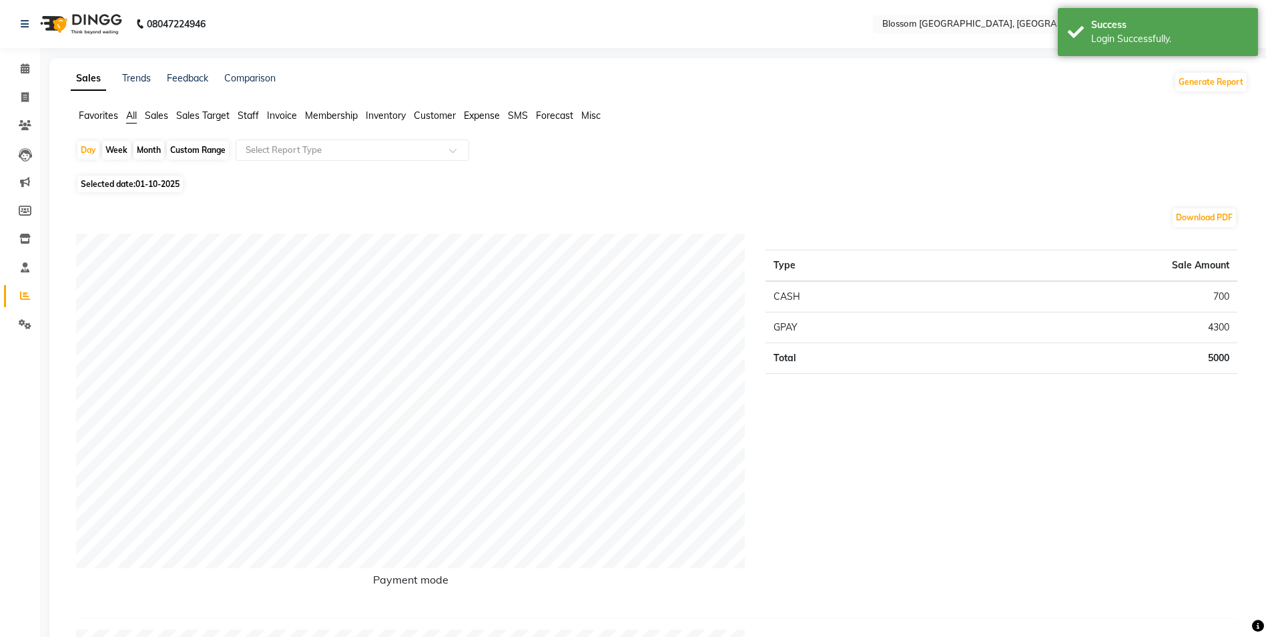
click at [281, 116] on span "Invoice" at bounding box center [282, 115] width 30 height 12
click at [424, 152] on input "text" at bounding box center [339, 149] width 192 height 13
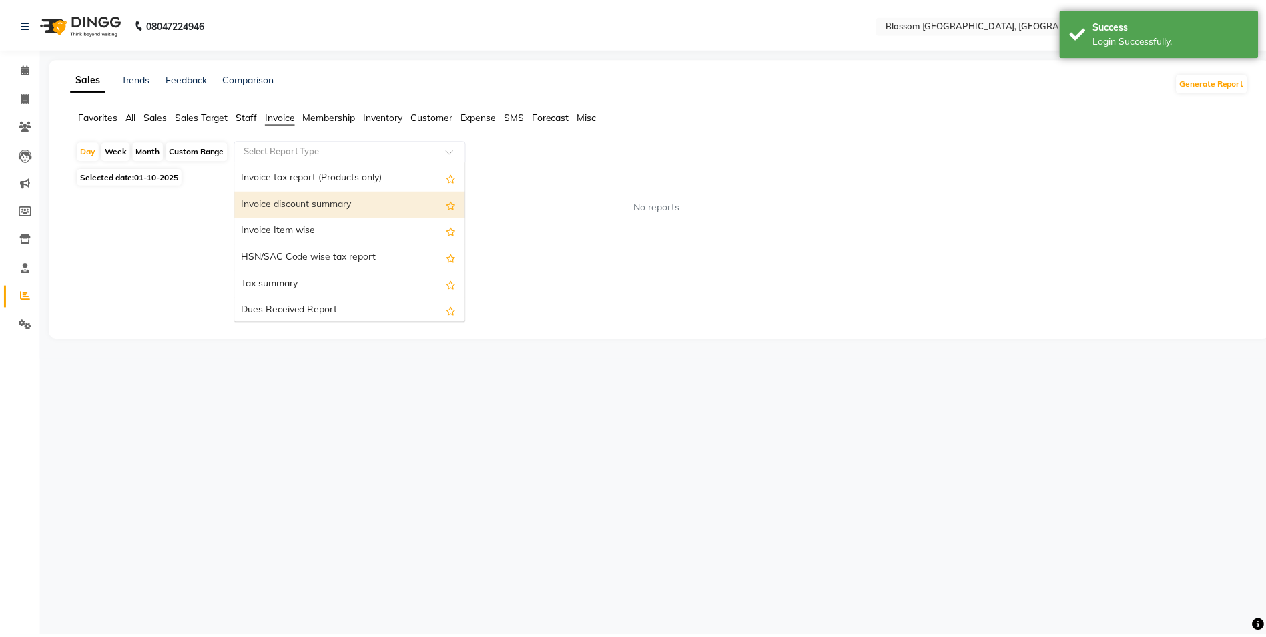
scroll to position [200, 0]
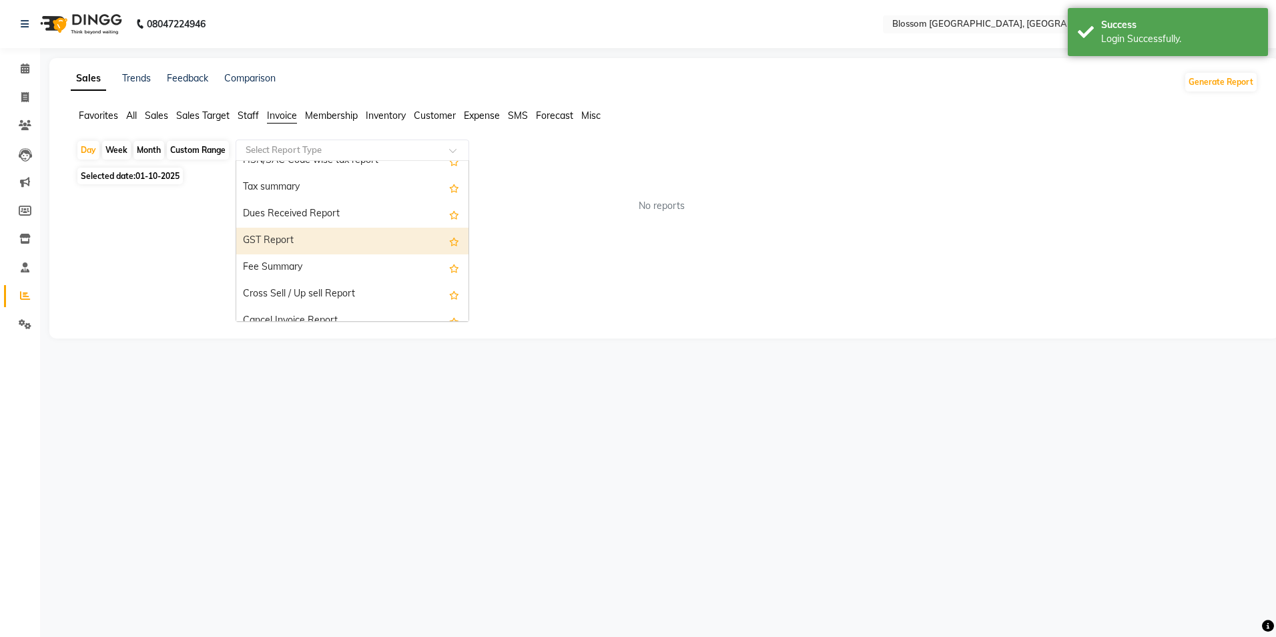
click at [321, 246] on div "GST Report" at bounding box center [352, 241] width 232 height 27
select select "full_report"
select select "csv"
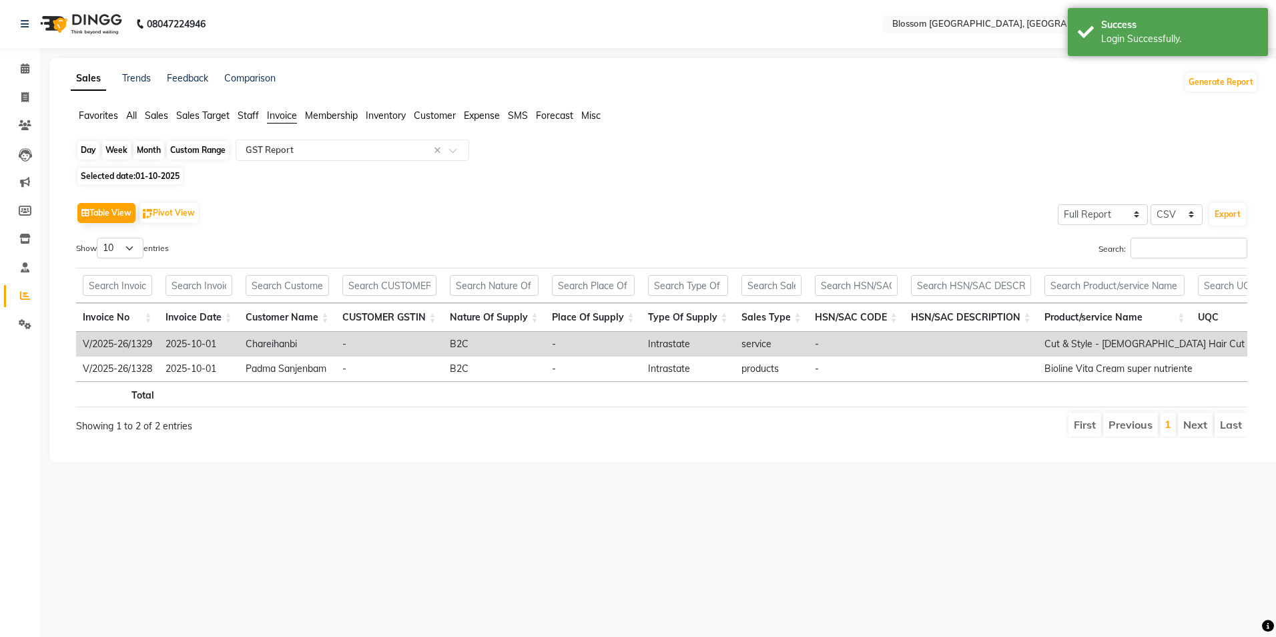
click at [90, 150] on div "Day" at bounding box center [88, 150] width 22 height 19
select select "10"
select select "2025"
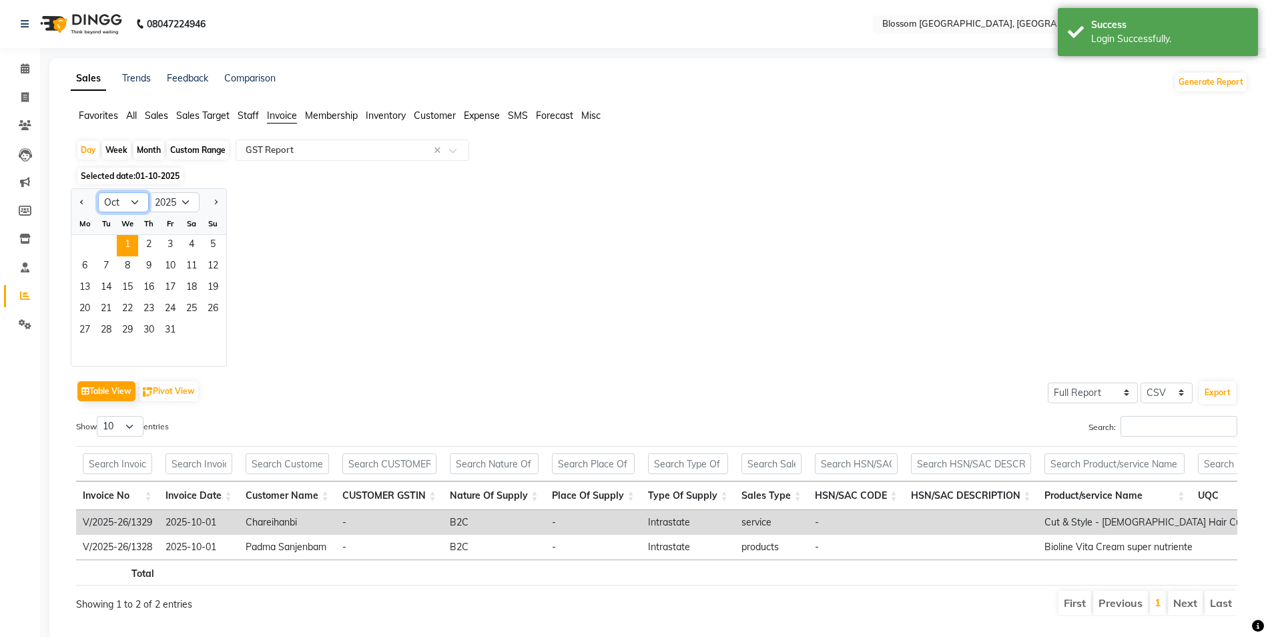
click at [138, 205] on select "Jan Feb Mar Apr May Jun [DATE] Aug Sep Oct Nov Dec" at bounding box center [123, 202] width 51 height 20
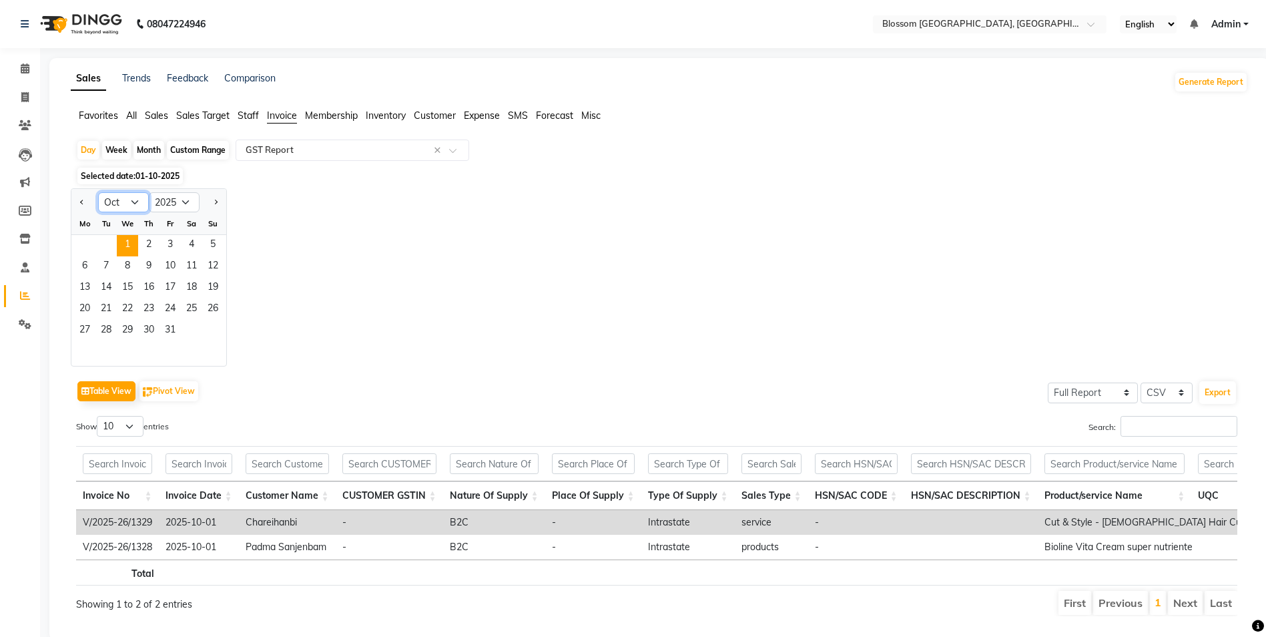
select select "6"
click at [98, 192] on select "Jan Feb Mar Apr May Jun [DATE] Aug Sep Oct Nov Dec" at bounding box center [123, 202] width 51 height 20
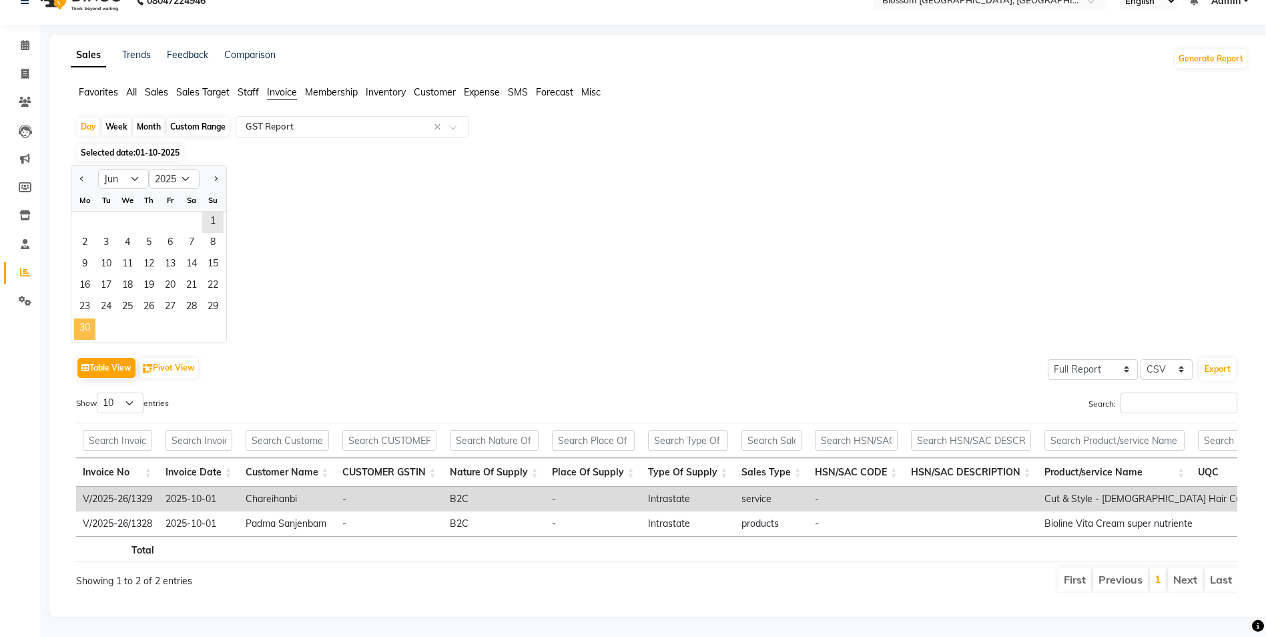
click at [93, 318] on span "30" at bounding box center [84, 328] width 21 height 21
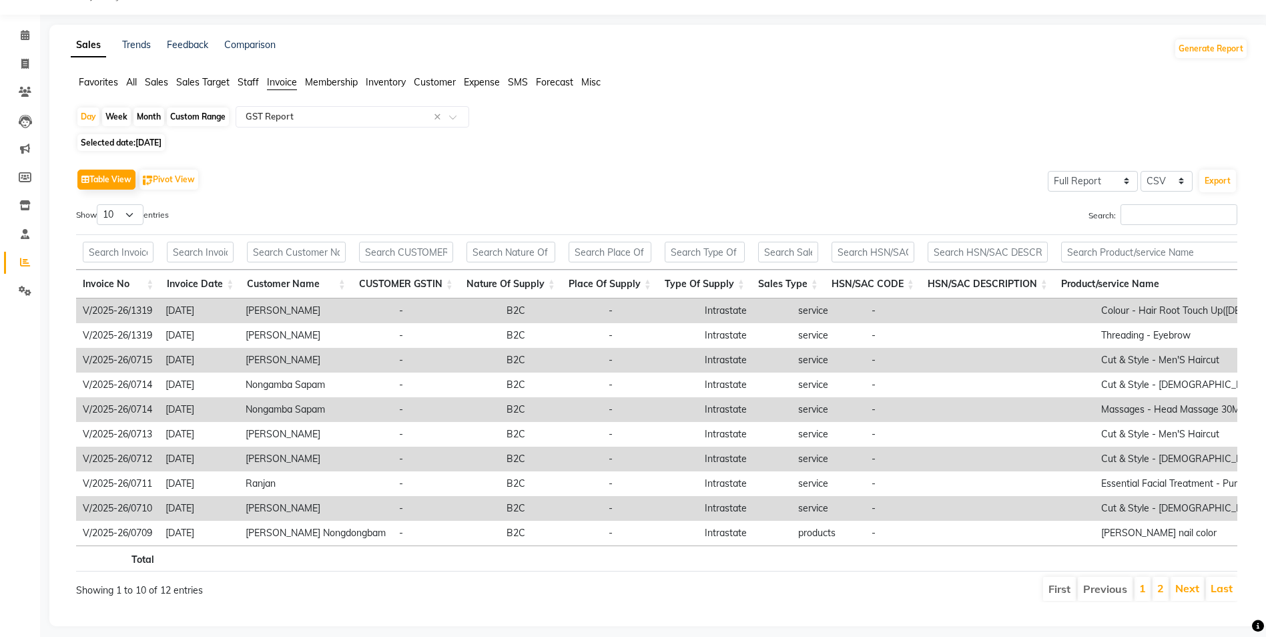
scroll to position [63, 0]
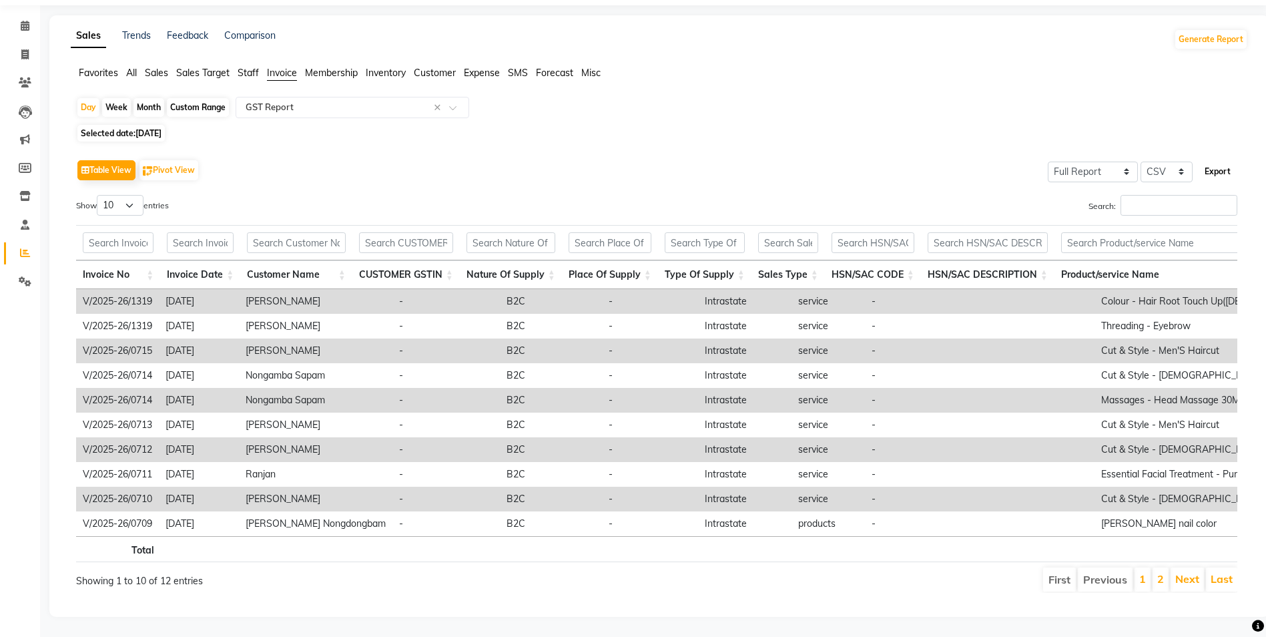
click at [1228, 160] on button "Export" at bounding box center [1217, 171] width 37 height 23
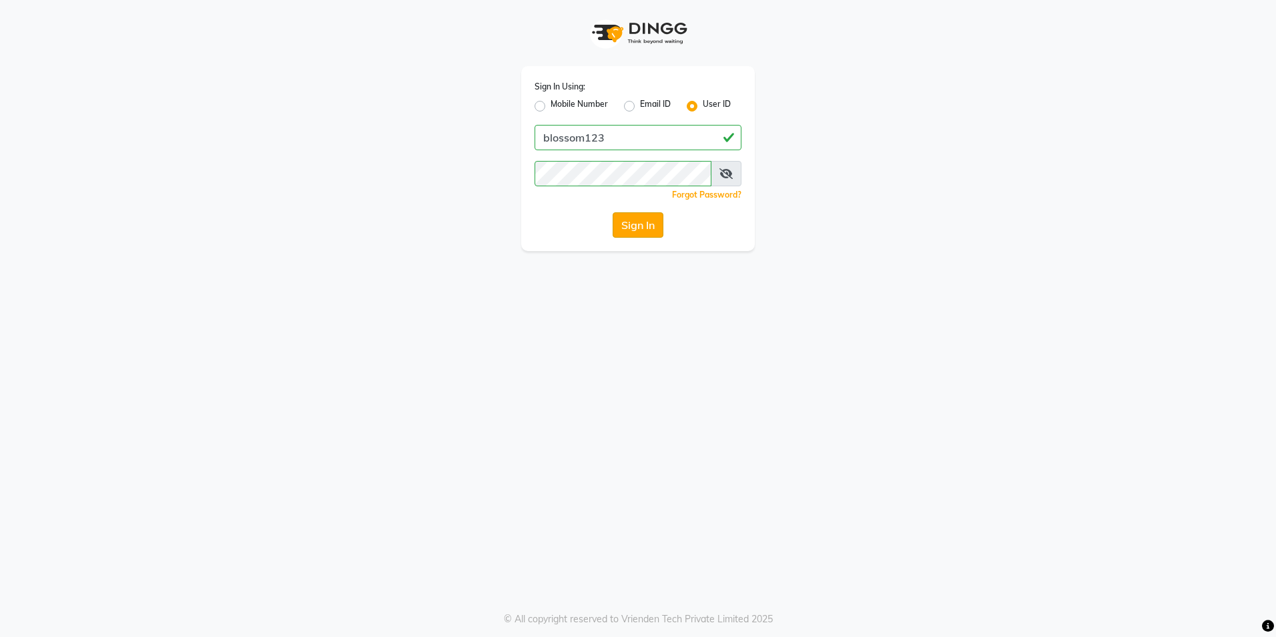
click at [635, 234] on button "Sign In" at bounding box center [638, 224] width 51 height 25
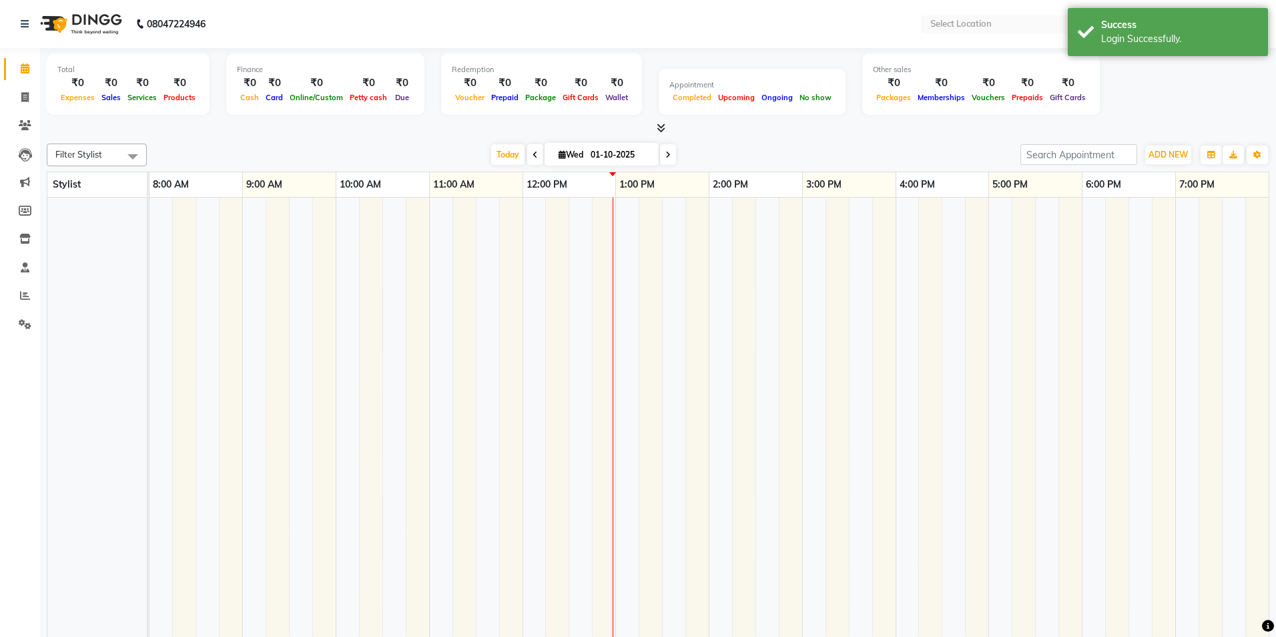
select select "en"
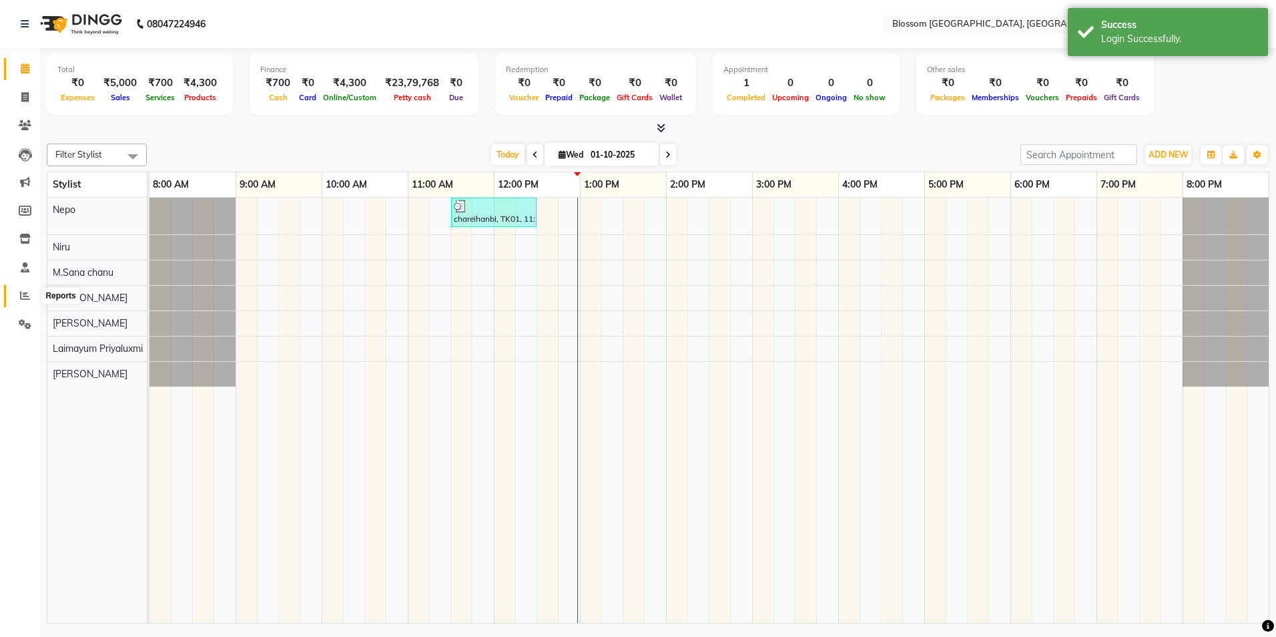
click at [30, 289] on span at bounding box center [24, 295] width 23 height 15
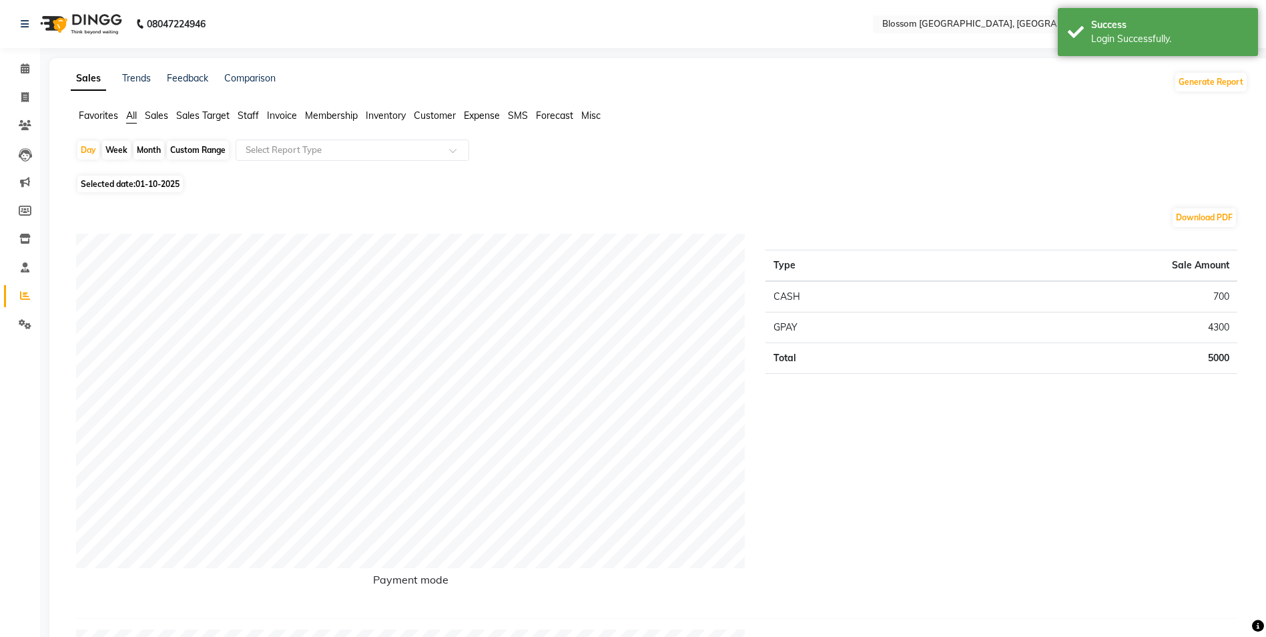
click at [296, 121] on span "Invoice" at bounding box center [282, 115] width 30 height 12
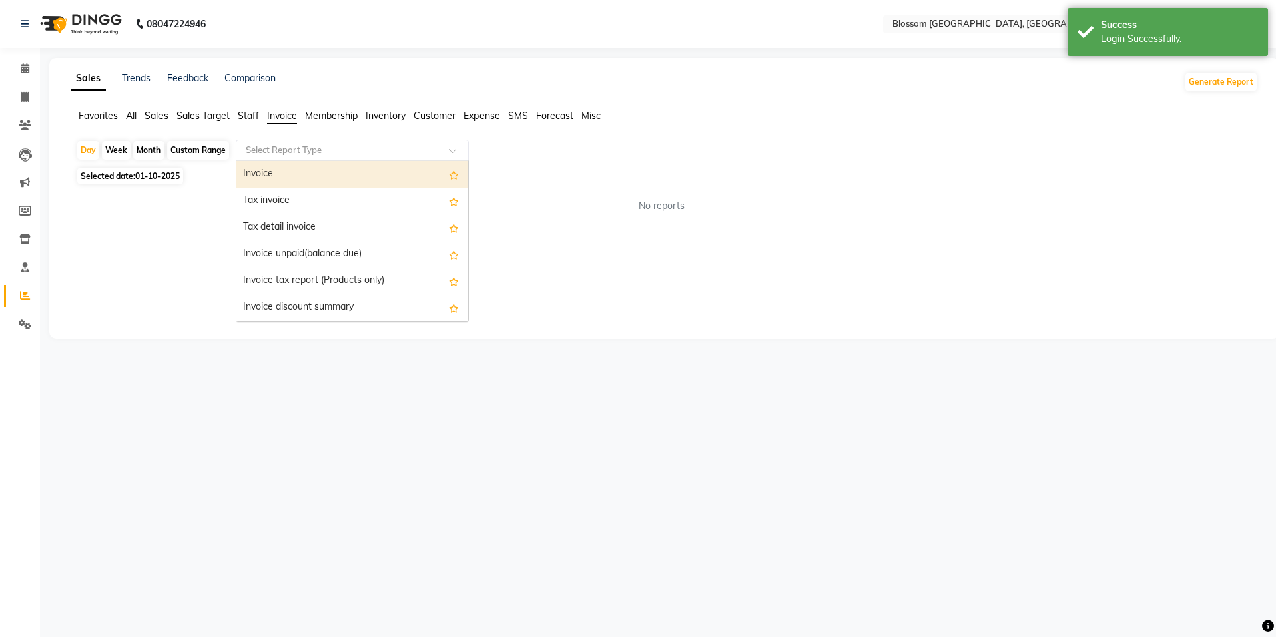
click at [455, 146] on div at bounding box center [352, 149] width 232 height 13
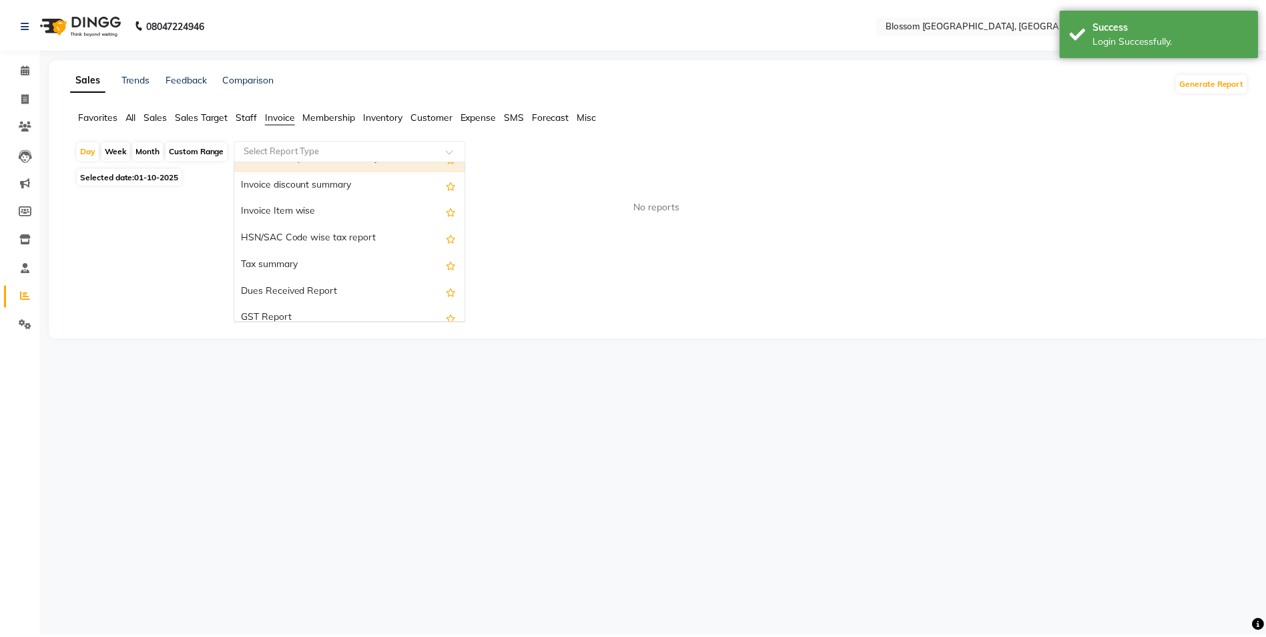
scroll to position [133, 0]
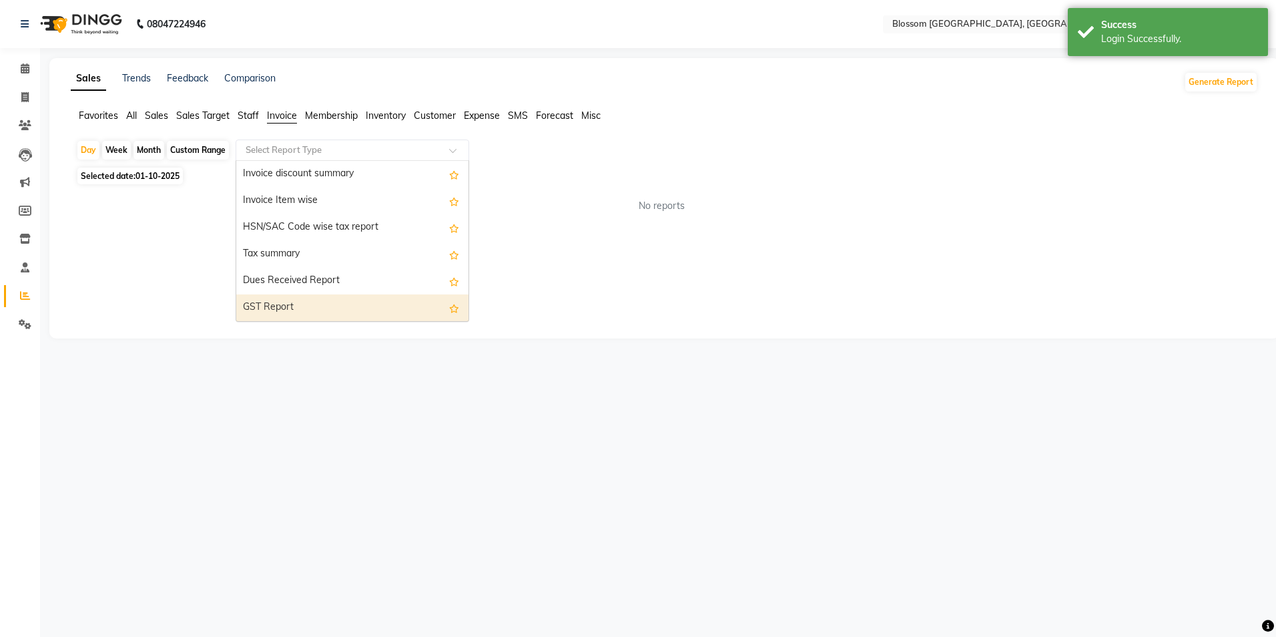
click at [336, 296] on div "GST Report" at bounding box center [352, 307] width 232 height 27
select select "full_report"
select select "csv"
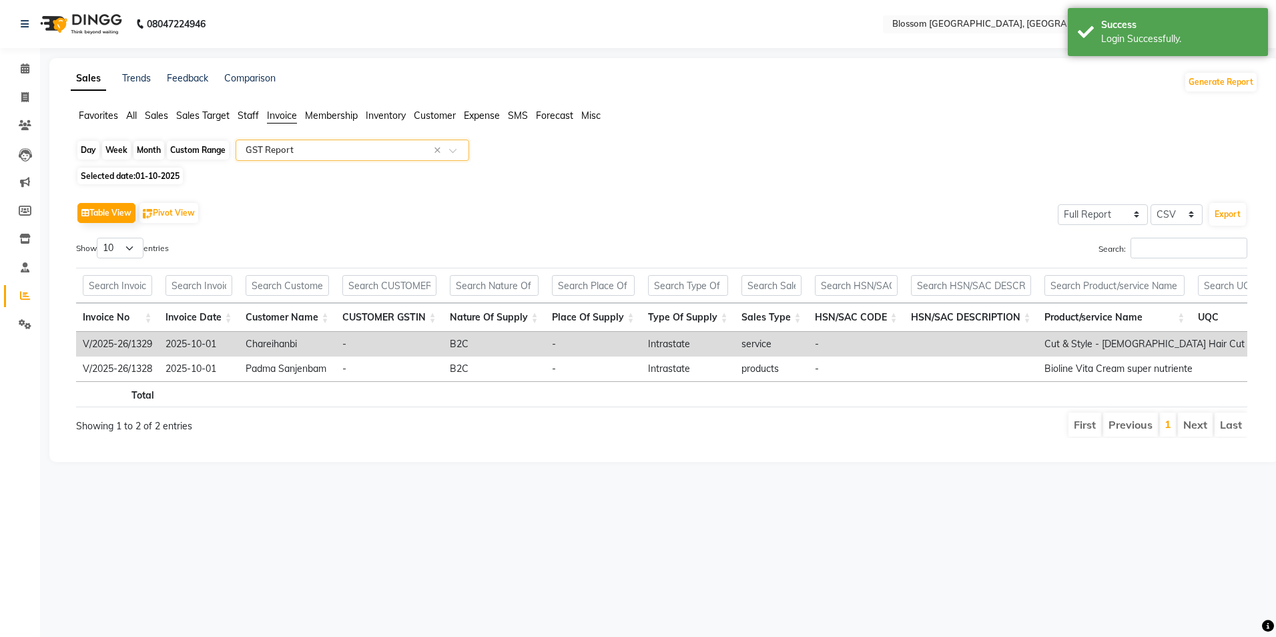
click at [92, 144] on div "Day" at bounding box center [88, 150] width 22 height 19
select select "10"
select select "2025"
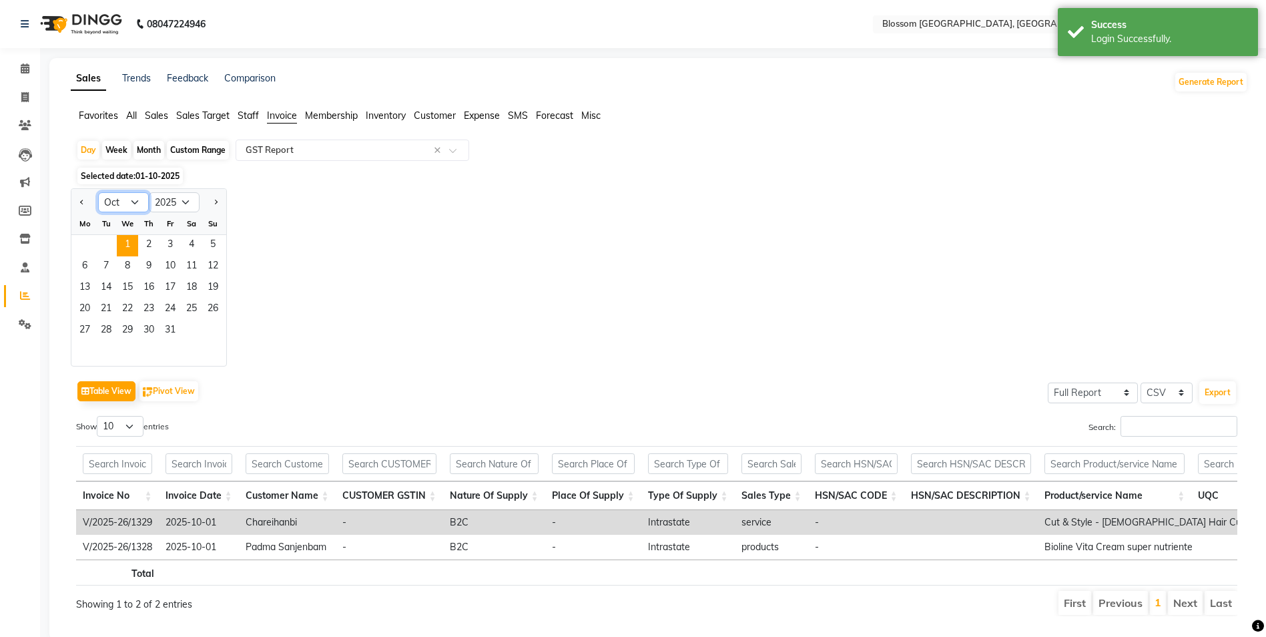
click at [139, 200] on select "Jan Feb Mar Apr May Jun [DATE] Aug Sep Oct Nov Dec" at bounding box center [123, 202] width 51 height 20
select select "6"
click at [98, 192] on select "Jan Feb Mar Apr May Jun [DATE] Aug Sep Oct Nov Dec" at bounding box center [123, 202] width 51 height 20
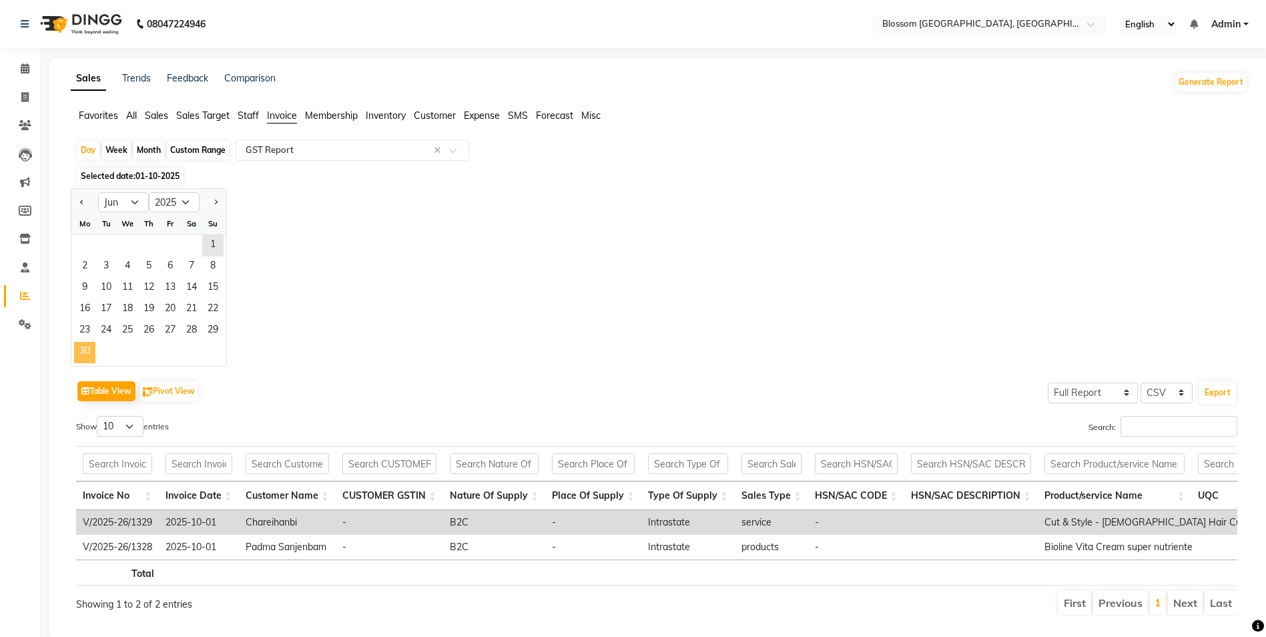
click at [87, 346] on span "30" at bounding box center [84, 352] width 21 height 21
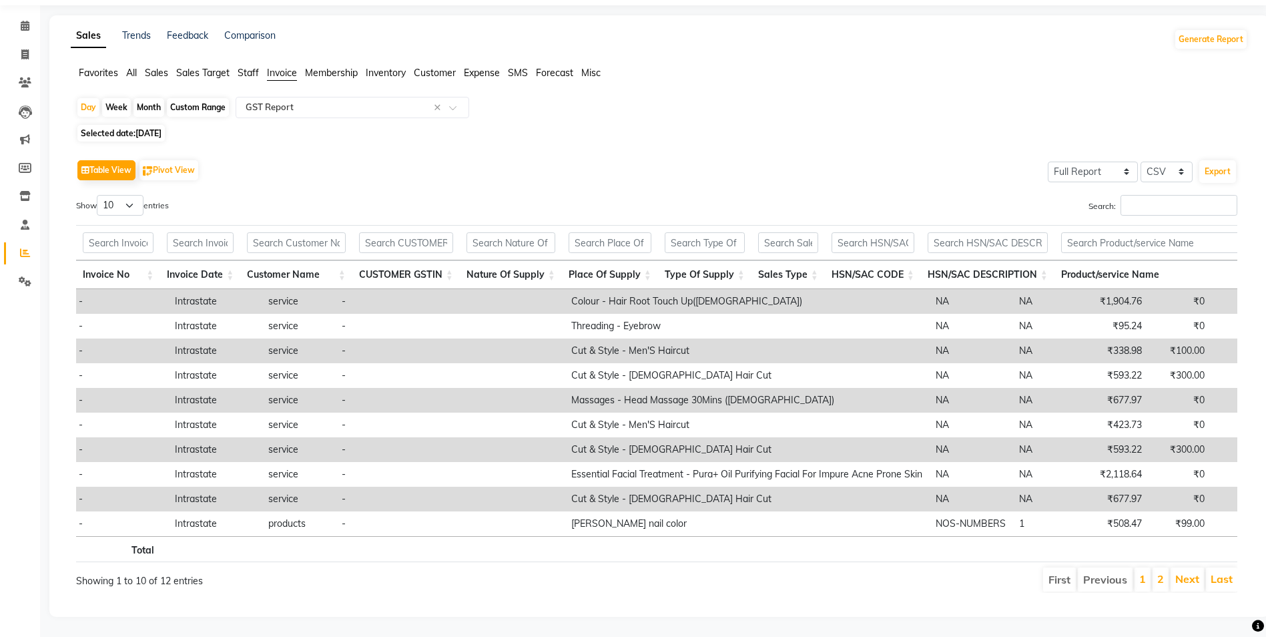
scroll to position [0, 1079]
